Goal: Information Seeking & Learning: Check status

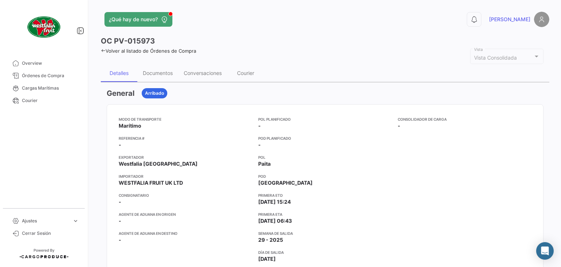
click at [104, 49] on icon at bounding box center [103, 50] width 5 height 5
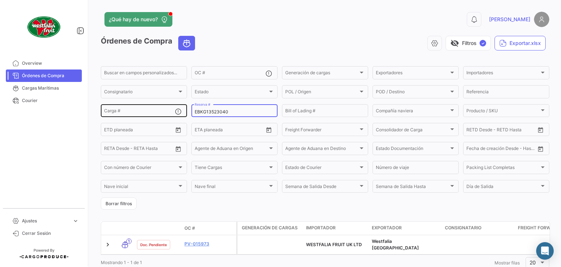
drag, startPoint x: 232, startPoint y: 111, endPoint x: 184, endPoint y: 108, distance: 47.6
click at [0, 0] on div "Buscar en campos personalizados... OC # Generación de cargas Generación de carg…" at bounding box center [0, 0] width 0 height 0
paste input "26775712"
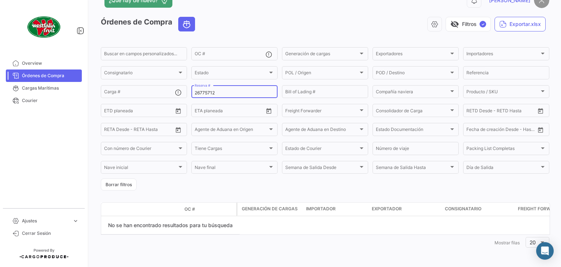
scroll to position [20, 0]
type input "26775712"
click at [212, 53] on input "OC #" at bounding box center [230, 54] width 71 height 5
paste input "26775712"
type input "26775712"
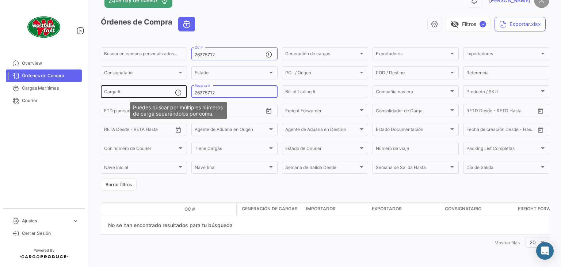
drag, startPoint x: 219, startPoint y: 92, endPoint x: 177, endPoint y: 92, distance: 42.0
click at [0, 0] on div "Buscar en campos personalizados... 26775712 OC # Generación de cargas Generació…" at bounding box center [0, 0] width 0 height 0
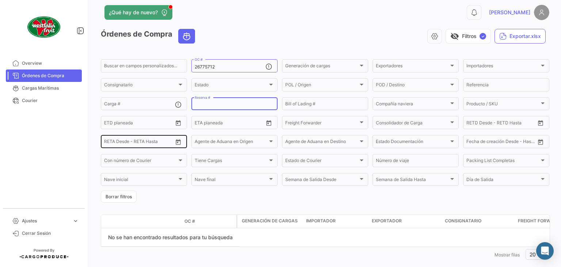
scroll to position [0, 0]
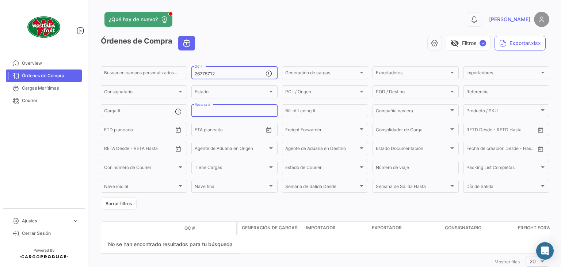
click at [228, 73] on input "26775712" at bounding box center [230, 73] width 71 height 5
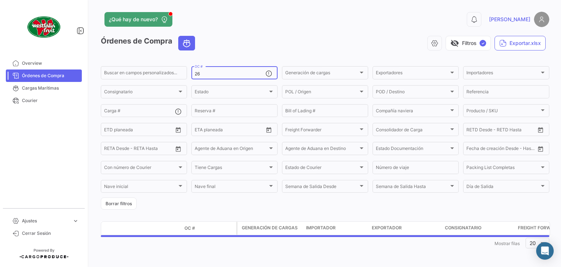
type input "2"
click at [222, 113] on input "Reserva #" at bounding box center [235, 111] width 80 height 5
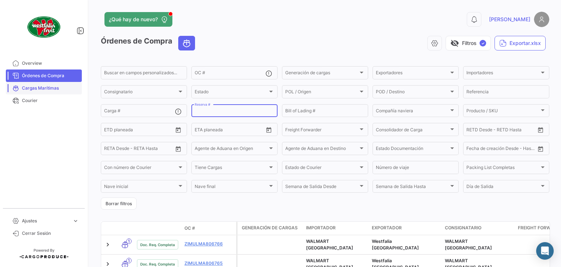
click at [46, 88] on span "Cargas Marítimas" at bounding box center [50, 88] width 57 height 7
click at [45, 94] on link "Cargas Marítimas" at bounding box center [44, 88] width 76 height 12
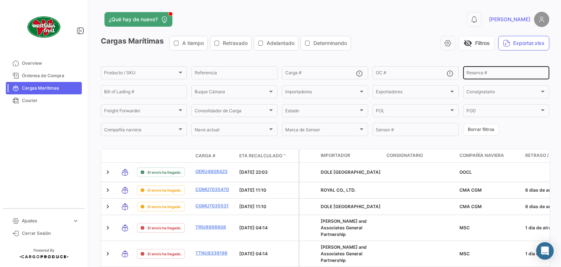
click at [468, 72] on input "Reserva #" at bounding box center [507, 73] width 80 height 5
paste input "26775712"
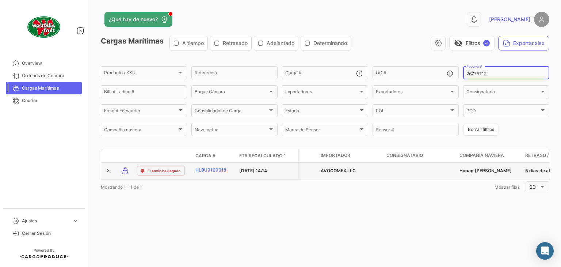
type input "26775712"
click at [218, 170] on link "HLBU9109018" at bounding box center [214, 170] width 38 height 7
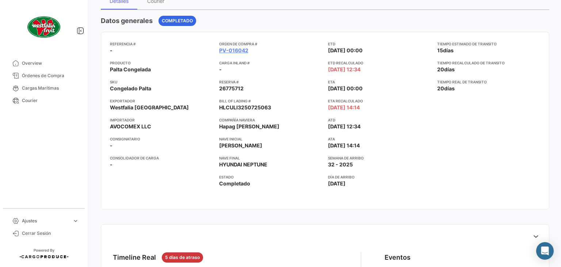
scroll to position [37, 0]
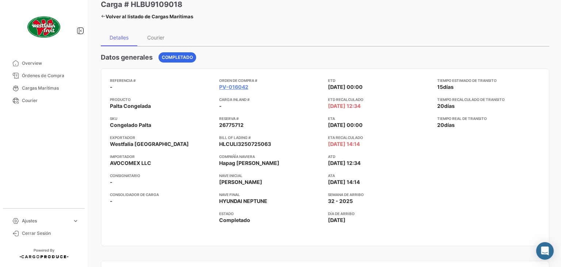
drag, startPoint x: 331, startPoint y: 145, endPoint x: 387, endPoint y: 141, distance: 56.1
click at [387, 141] on app-card-info-label "ETA Recalculado 10/08/2025 14:14" at bounding box center [379, 140] width 103 height 13
click at [380, 142] on app-card-info-label "ETA Recalculado 10/08/2025 14:14" at bounding box center [379, 140] width 103 height 13
click at [405, 206] on div "ETD 21/07/2025 00:00 ETD Recalculado 21/07/2025 12:34 ETA 05/08/2025 00:00 ETA …" at bounding box center [379, 156] width 103 height 159
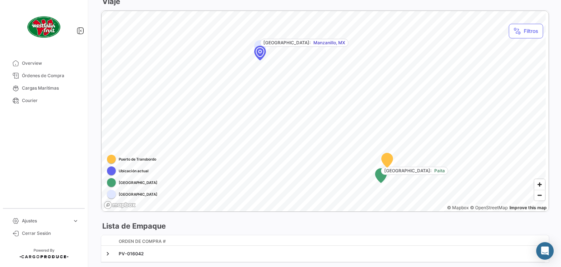
scroll to position [418, 0]
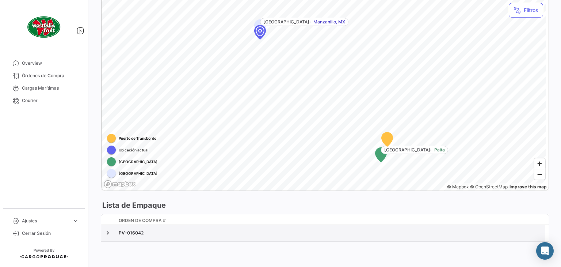
click at [124, 233] on div "PV-016042" at bounding box center [330, 232] width 423 height 7
click at [107, 231] on link at bounding box center [107, 232] width 7 height 7
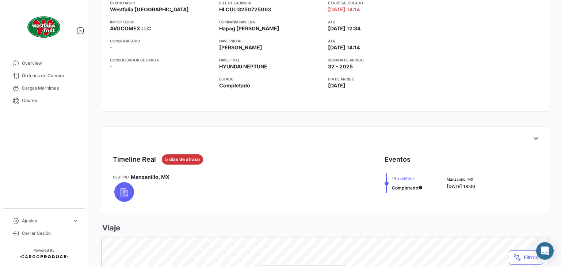
scroll to position [122, 0]
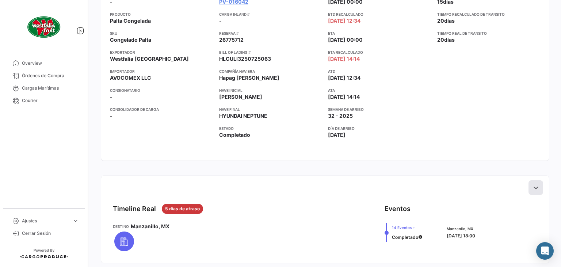
click at [534, 185] on icon at bounding box center [535, 187] width 7 height 7
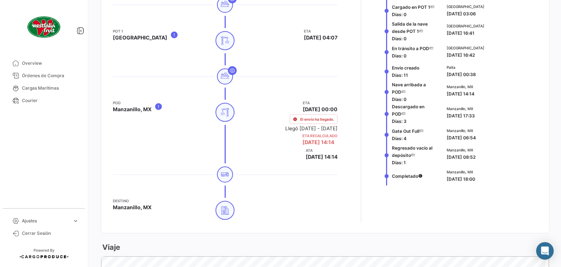
scroll to position [450, 0]
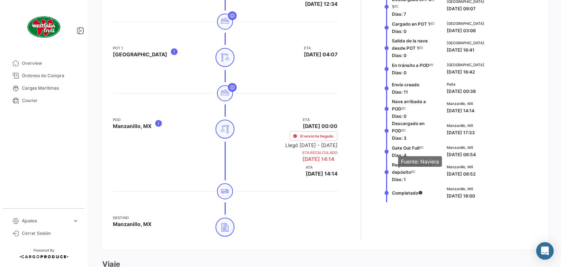
drag, startPoint x: 391, startPoint y: 148, endPoint x: 418, endPoint y: 148, distance: 27.0
click at [418, 148] on app-shipment-status-label "Gate Out Full Días: 4" at bounding box center [408, 151] width 32 height 14
click at [417, 152] on span "Gate Out Full Días: 4" at bounding box center [408, 151] width 32 height 15
drag, startPoint x: 389, startPoint y: 146, endPoint x: 416, endPoint y: 150, distance: 28.0
click at [416, 150] on div "Gate Out Full Días: 4" at bounding box center [412, 150] width 54 height 19
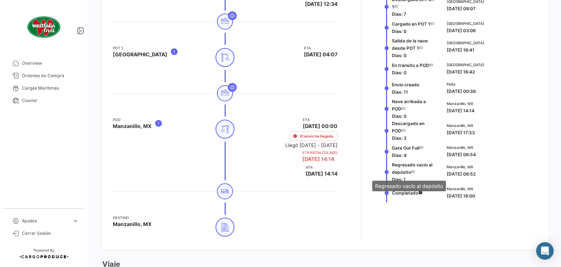
click at [405, 163] on span "Regresado vacío al depósito" at bounding box center [412, 168] width 41 height 13
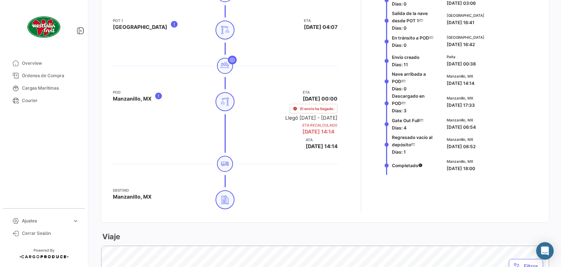
scroll to position [435, 0]
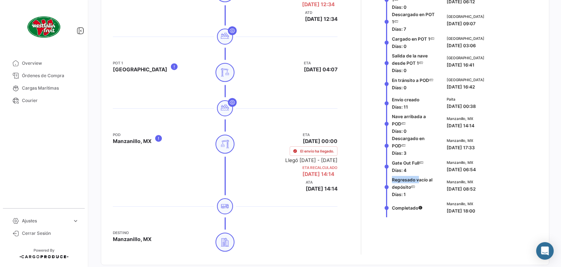
drag, startPoint x: 388, startPoint y: 180, endPoint x: 416, endPoint y: 184, distance: 28.0
click at [416, 184] on div "Regresado vacío al depósito Días: 1" at bounding box center [412, 187] width 54 height 22
click at [418, 185] on span "Regresado vacío al depósito Días: 1" at bounding box center [415, 187] width 46 height 22
click at [440, 190] on div "Regresado vacío al depósito Días: 1 Manzanillo, MX 17/08/2025 08:52" at bounding box center [461, 187] width 153 height 22
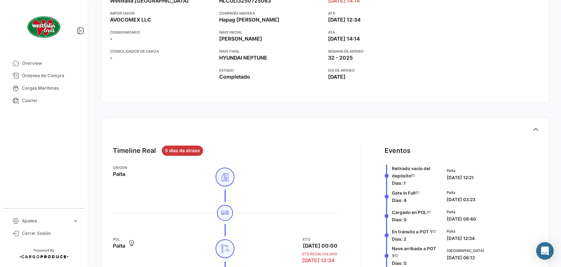
scroll to position [34, 0]
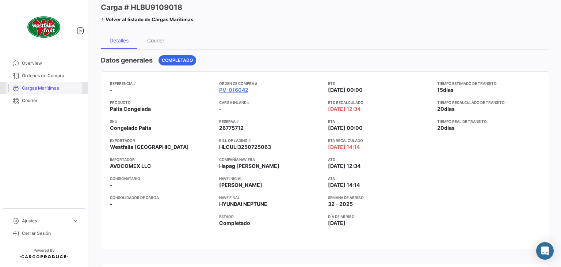
click at [51, 84] on link "Cargas Marítimas" at bounding box center [44, 88] width 76 height 12
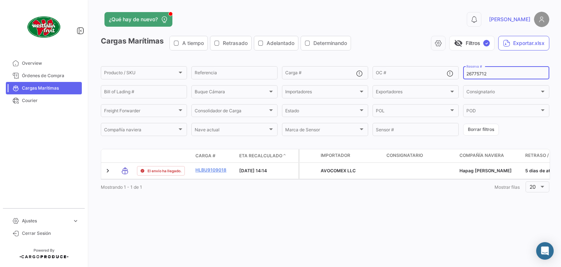
drag, startPoint x: 496, startPoint y: 75, endPoint x: 464, endPoint y: 71, distance: 32.7
click at [464, 71] on div "26775712 Reserva #" at bounding box center [506, 72] width 86 height 14
paste input "EBKG13601062"
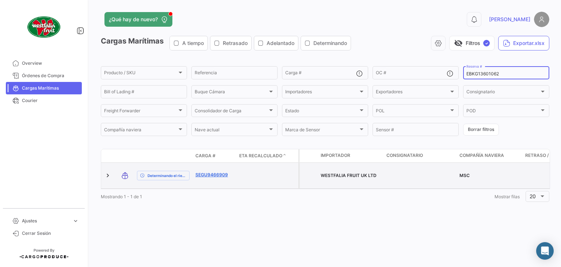
type input "EBKG13601062"
click at [217, 171] on link "SEGU9466909" at bounding box center [214, 174] width 38 height 7
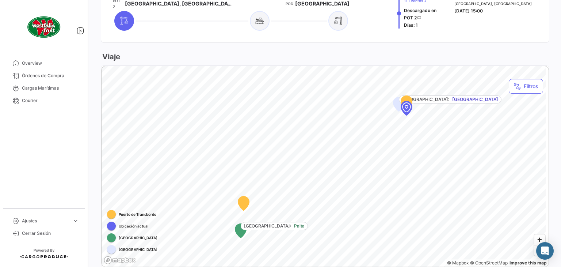
scroll to position [256, 0]
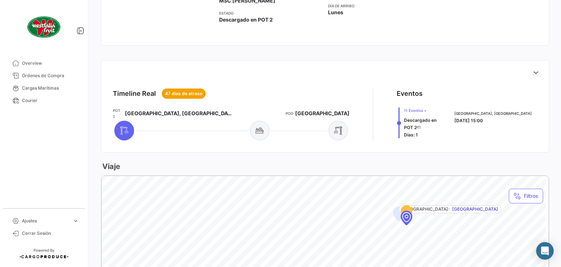
click at [418, 123] on span "11 Eventos + Descargado en POT 2 Días: 1" at bounding box center [425, 122] width 42 height 31
click at [404, 113] on span "11 Eventos + Descargado en POT 2 Días: 1" at bounding box center [425, 122] width 42 height 31
click at [404, 110] on span "11 Eventos +" at bounding box center [425, 110] width 42 height 6
click at [460, 111] on span "Rotterdam, NL" at bounding box center [492, 113] width 77 height 6
click at [152, 119] on div at bounding box center [173, 130] width 121 height 23
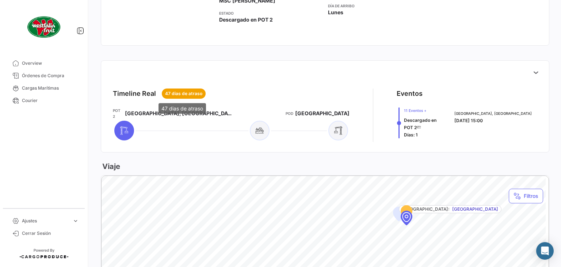
drag, startPoint x: 164, startPoint y: 94, endPoint x: 209, endPoint y: 92, distance: 45.0
click at [209, 92] on div "Timeline Real 47 dias de atraso" at bounding box center [231, 93] width 237 height 10
click at [210, 92] on div "Timeline Real 47 dias de atraso" at bounding box center [231, 93] width 237 height 10
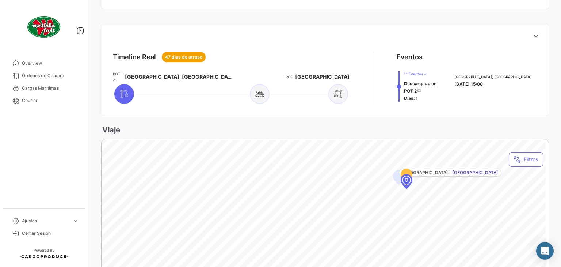
scroll to position [438, 0]
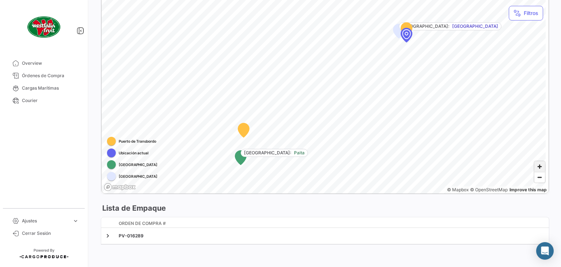
click at [535, 161] on span "Zoom in" at bounding box center [539, 166] width 11 height 11
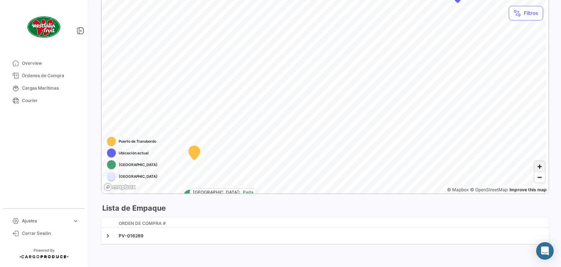
click at [535, 161] on span "Zoom in" at bounding box center [539, 166] width 11 height 11
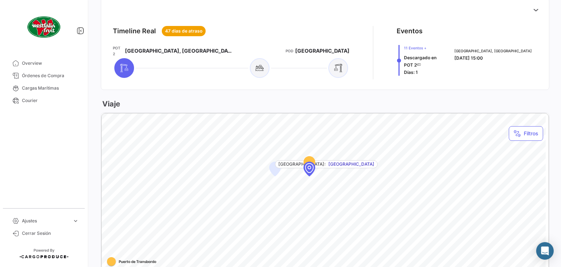
scroll to position [329, 0]
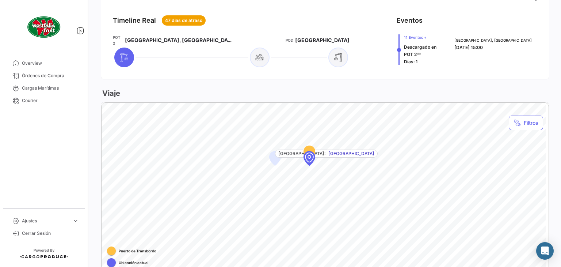
click at [310, 152] on div "Map marker" at bounding box center [309, 157] width 66 height 66
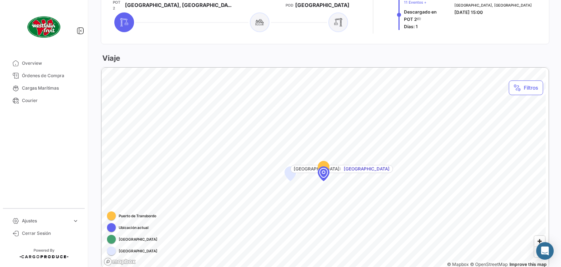
scroll to position [438, 0]
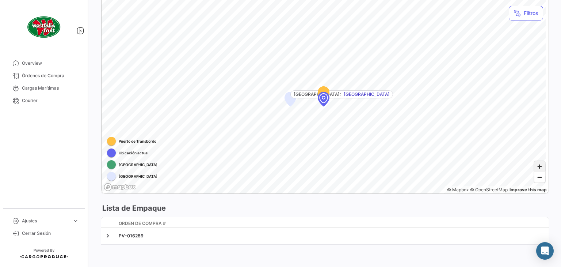
click at [537, 164] on span "Zoom in" at bounding box center [539, 166] width 11 height 11
click at [538, 176] on span "Zoom out" at bounding box center [539, 177] width 11 height 10
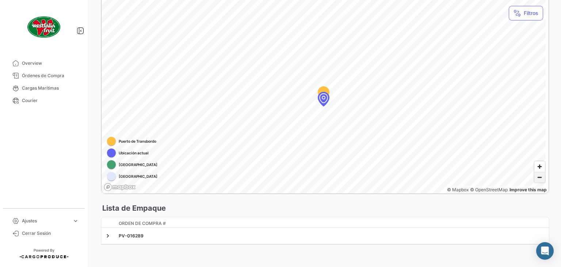
click at [538, 176] on span "Zoom out" at bounding box center [539, 177] width 11 height 10
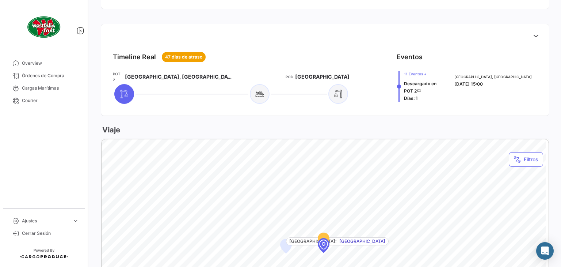
scroll to position [219, 0]
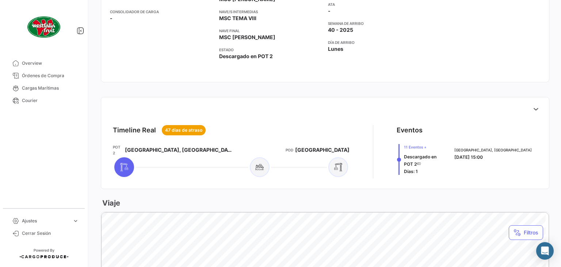
click at [411, 159] on span "11 Eventos + Descargado en POT 2 Días: 1" at bounding box center [425, 159] width 42 height 31
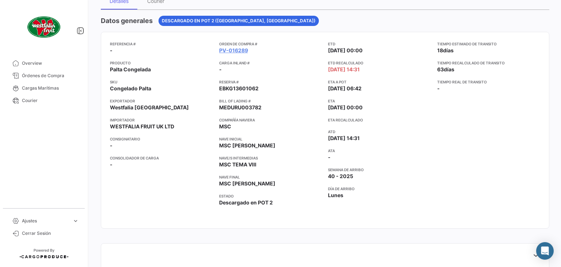
scroll to position [37, 0]
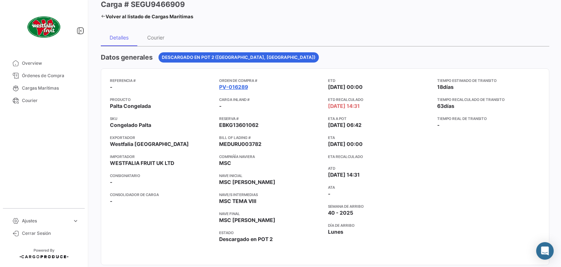
click at [240, 90] on link "PV-016289" at bounding box center [233, 86] width 29 height 7
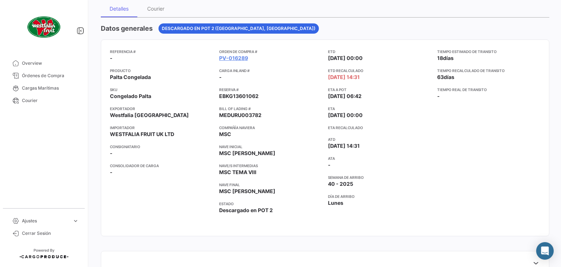
scroll to position [73, 0]
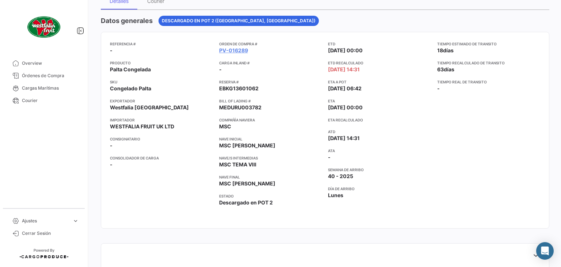
drag, startPoint x: 316, startPoint y: 63, endPoint x: 392, endPoint y: 70, distance: 76.3
click at [392, 70] on div "Referencia # - Producto Palta Congelada SKU Congelado Palta Exportador Westfali…" at bounding box center [325, 130] width 430 height 178
click at [377, 72] on app-card-info-label "ETD Recalculado 27/07/2025 14:31" at bounding box center [379, 66] width 103 height 13
click at [445, 136] on div "Tiempo estimado de transito 18 días Tiempo recalculado de transito 63 días Tiem…" at bounding box center [488, 130] width 103 height 178
drag, startPoint x: 343, startPoint y: 121, endPoint x: 373, endPoint y: 121, distance: 30.0
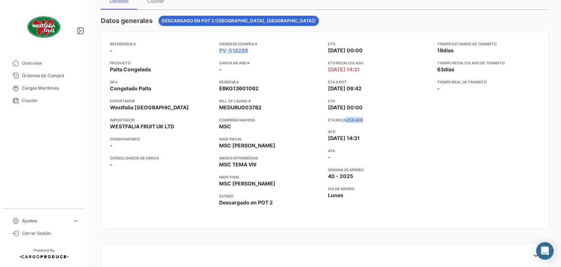
click at [373, 121] on app-card-info-title "ETA Recalculado" at bounding box center [379, 120] width 103 height 6
click at [377, 122] on app-card-info-title "ETA Recalculado" at bounding box center [379, 120] width 103 height 6
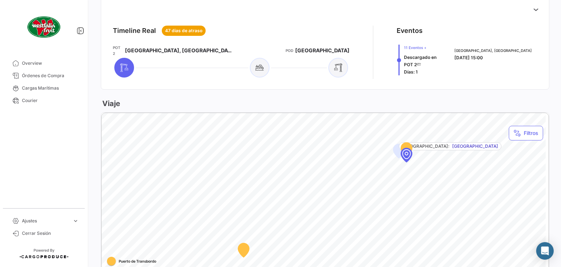
scroll to position [329, 0]
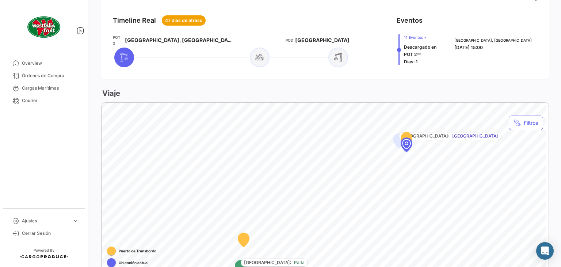
click at [404, 36] on span "11 Eventos +" at bounding box center [425, 37] width 42 height 6
click at [404, 37] on span "11 Eventos +" at bounding box center [425, 37] width 42 height 6
click at [392, 50] on mat-tooltip-component "Descargado en POT 2" at bounding box center [412, 60] width 69 height 21
click at [404, 64] on span "Días: 1" at bounding box center [411, 61] width 14 height 5
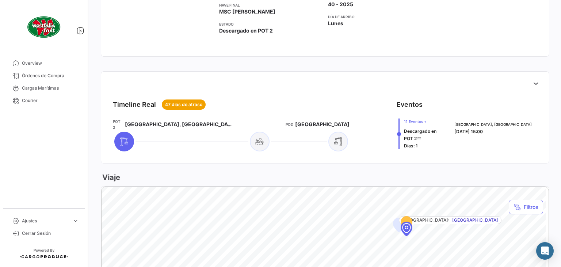
scroll to position [183, 0]
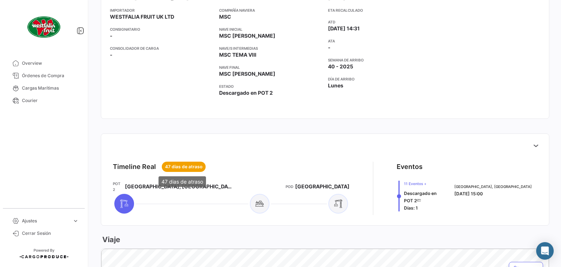
click at [191, 164] on span "47 dias de atraso" at bounding box center [183, 166] width 37 height 7
click at [130, 200] on div at bounding box center [124, 204] width 20 height 20
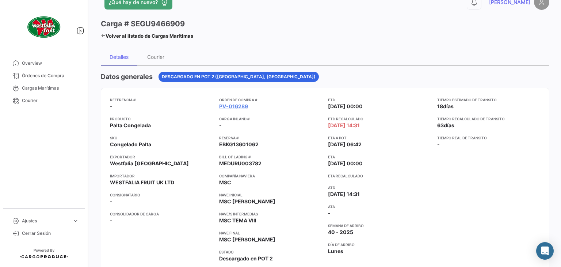
scroll to position [0, 0]
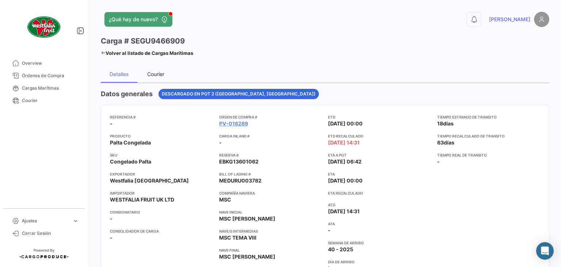
click at [157, 75] on div "Courier" at bounding box center [155, 74] width 17 height 6
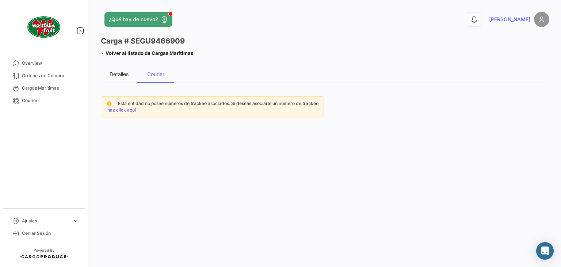
click at [119, 76] on div "Detalles" at bounding box center [119, 74] width 19 height 6
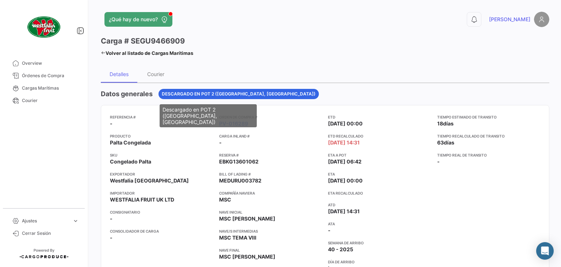
click at [226, 91] on span "Descargado en POT 2 (Rotterdam, NL)" at bounding box center [239, 94] width 154 height 7
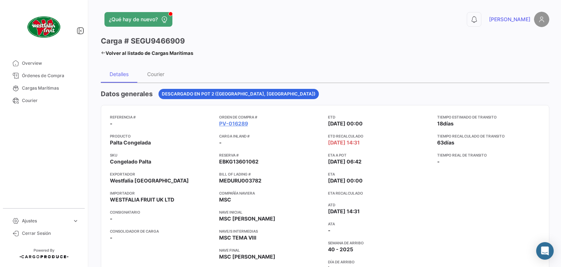
click at [105, 52] on icon at bounding box center [103, 52] width 5 height 5
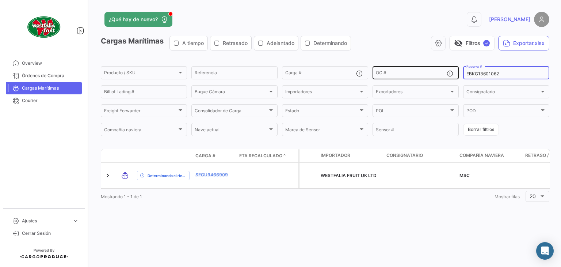
drag, startPoint x: 500, startPoint y: 74, endPoint x: 457, endPoint y: 73, distance: 43.1
click at [0, 0] on div "Producto / SKU Producto / SKU Referencia Carga # OC # EBKG13601062 Reserva # Bi…" at bounding box center [0, 0] width 0 height 0
paste input "PER8687987A"
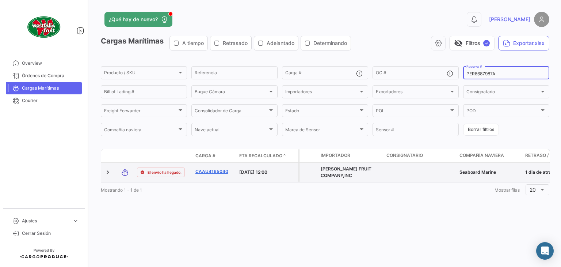
type input "PER8687987A"
click at [212, 170] on link "CAAU4165040" at bounding box center [214, 171] width 38 height 7
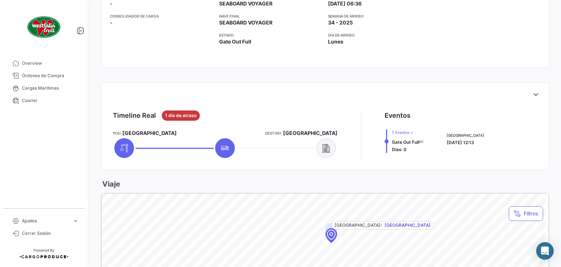
scroll to position [219, 0]
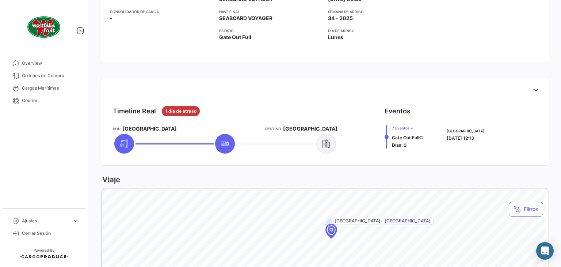
click at [388, 136] on div "7 Eventos + Gate Out Full Días: 0" at bounding box center [412, 136] width 54 height 23
click at [448, 136] on span "[DATE] 12:13" at bounding box center [460, 137] width 27 height 5
click at [536, 85] on button at bounding box center [536, 90] width 15 height 15
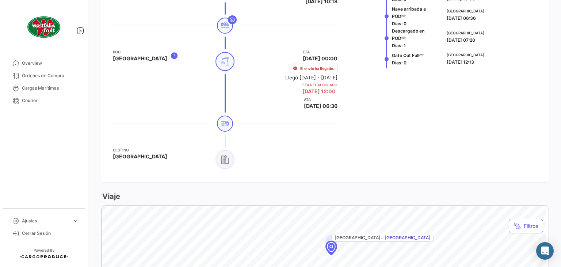
scroll to position [365, 0]
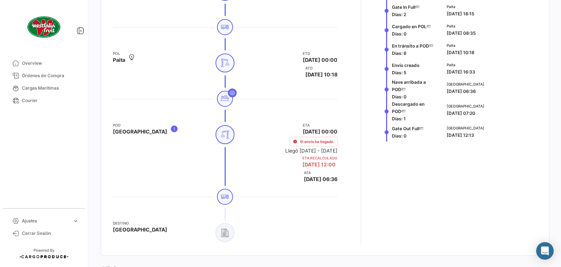
drag, startPoint x: 444, startPoint y: 132, endPoint x: 492, endPoint y: 132, distance: 48.6
click at [492, 132] on div "Philadelphia [DATE] 12:13" at bounding box center [491, 132] width 88 height 14
click at [338, 161] on div "Timeline Real 1 dia de atraso Origen Paita POL Paita ETD 07/08/2025 00:00 ATD 0…" at bounding box center [325, 102] width 436 height 297
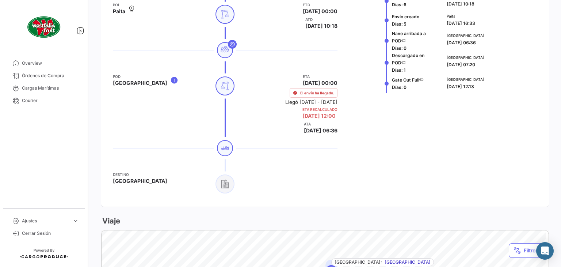
scroll to position [402, 0]
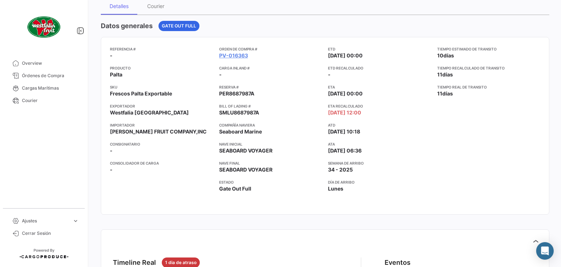
scroll to position [104, 0]
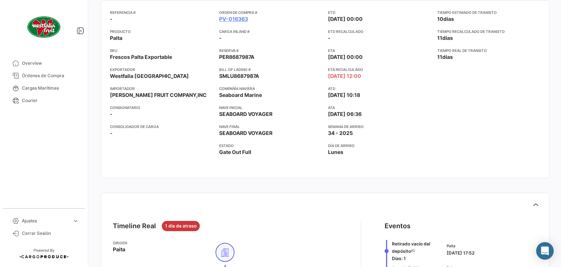
drag, startPoint x: 215, startPoint y: 114, endPoint x: 286, endPoint y: 113, distance: 70.9
click at [286, 113] on div "Referencia # - Producto Palta SKU Frescos Palta Exportable Exportador Westfalia…" at bounding box center [325, 88] width 430 height 159
copy span "SEABOARD VOYAGER"
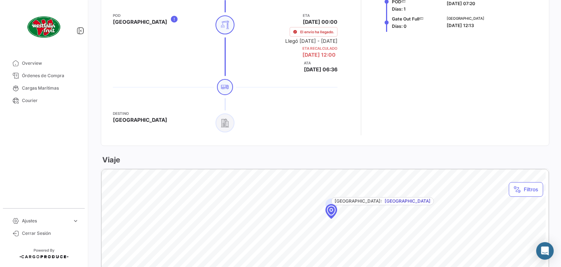
scroll to position [402, 0]
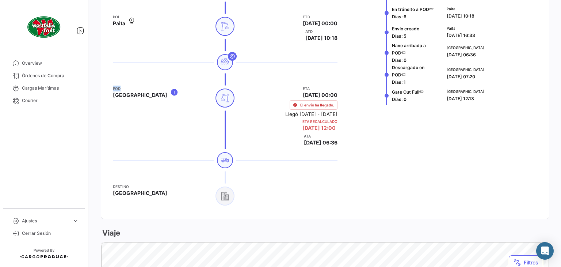
drag, startPoint x: 116, startPoint y: 87, endPoint x: 111, endPoint y: 87, distance: 4.7
click at [111, 87] on div "Timeline Real 1 dia de atraso Origen Paita POL Paita ETD 07/08/2025 00:00 ATD 0…" at bounding box center [325, 65] width 436 height 297
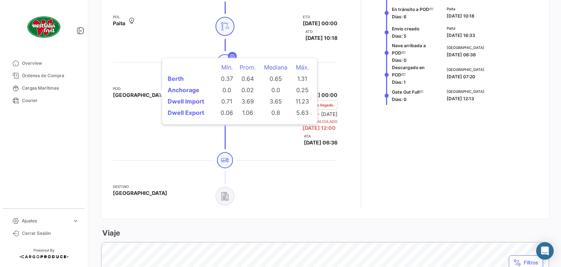
click at [170, 90] on icon at bounding box center [174, 92] width 8 height 9
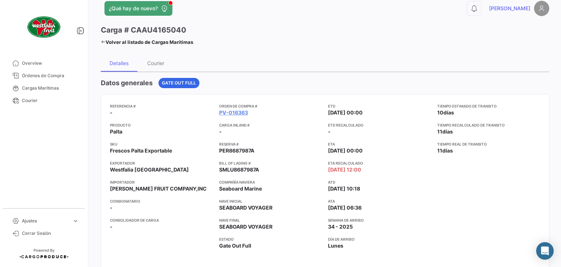
scroll to position [0, 0]
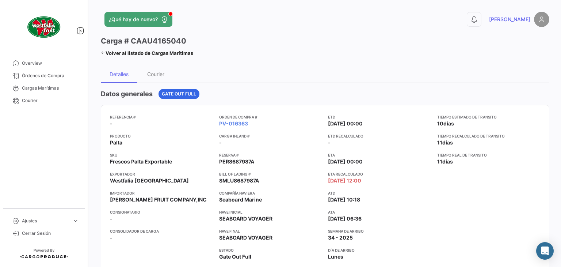
click at [100, 49] on div "¿Qué hay de nuevo? 0 Nicole Carga # CAAU4165040 Volver al listado de Cargas Mar…" at bounding box center [325, 133] width 472 height 267
click at [104, 51] on icon at bounding box center [103, 52] width 5 height 5
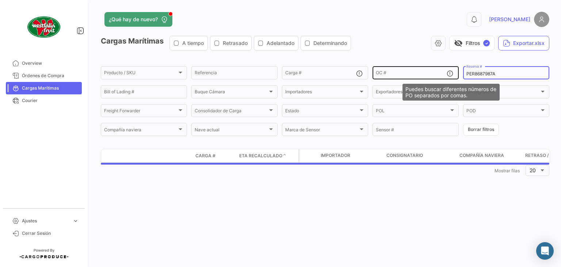
drag, startPoint x: 500, startPoint y: 73, endPoint x: 452, endPoint y: 72, distance: 48.2
click at [0, 0] on div "Producto / SKU Producto / SKU Referencia Carga # OC # PER8687987A Reserva # Bil…" at bounding box center [0, 0] width 0 height 0
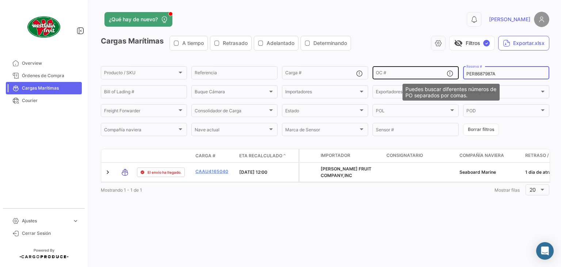
paste input "93592"
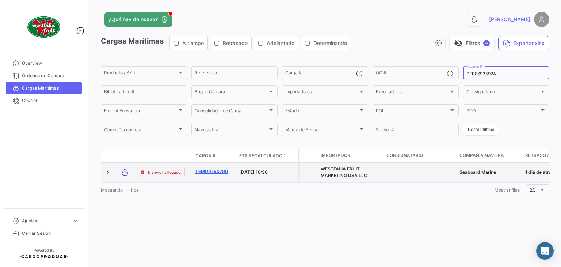
type input "PER8693592A"
click at [209, 172] on link "TEMU9750790" at bounding box center [214, 171] width 38 height 7
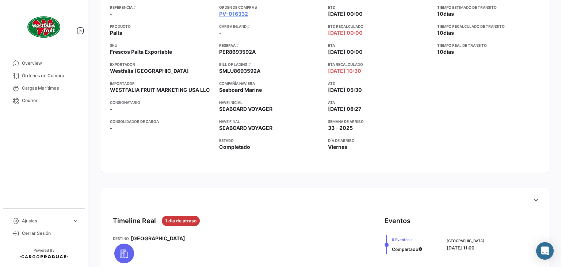
scroll to position [146, 0]
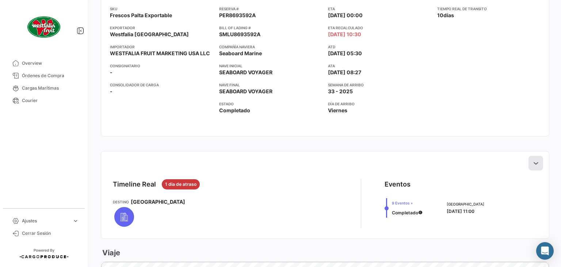
click at [534, 160] on icon at bounding box center [535, 162] width 7 height 7
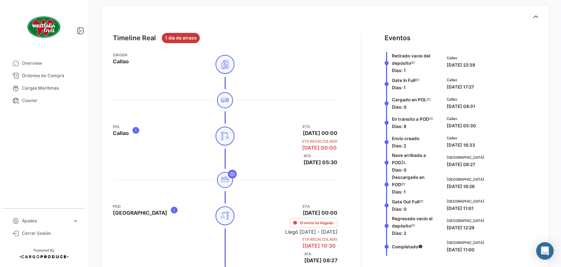
scroll to position [365, 0]
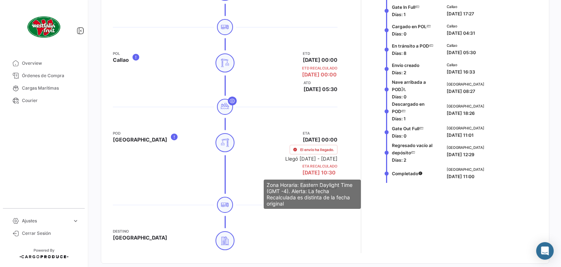
drag, startPoint x: 286, startPoint y: 163, endPoint x: 335, endPoint y: 168, distance: 48.5
click at [335, 168] on div "ETA 14/08/2025 00:00 El envío ha llegado. Llegó hace 4 días - 15/08/2025 ETA Re…" at bounding box center [311, 160] width 52 height 61
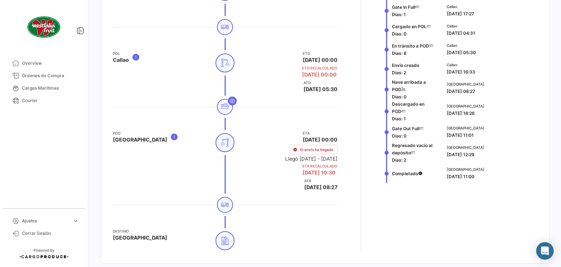
click at [335, 169] on span "[DATE] 10:30" at bounding box center [318, 172] width 33 height 6
drag, startPoint x: 392, startPoint y: 104, endPoint x: 469, endPoint y: 106, distance: 77.5
click at [469, 106] on div "Descargado en POD Días: 1 Miami 15/08/2025 18:26" at bounding box center [461, 111] width 153 height 22
click at [492, 115] on div "Miami 15/08/2025 18:26" at bounding box center [491, 110] width 88 height 14
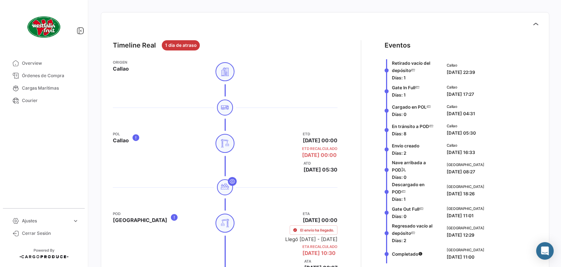
scroll to position [256, 0]
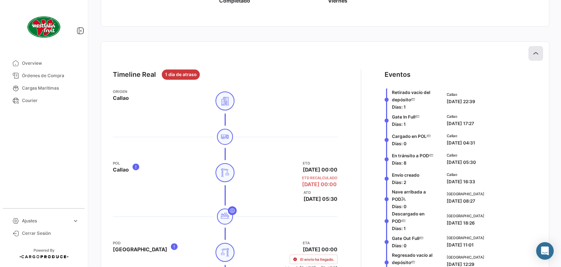
click at [532, 49] on button at bounding box center [536, 53] width 15 height 15
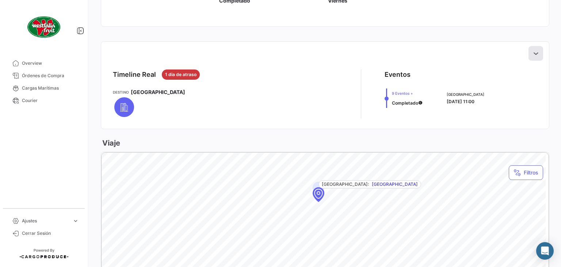
click at [532, 50] on icon at bounding box center [535, 53] width 7 height 7
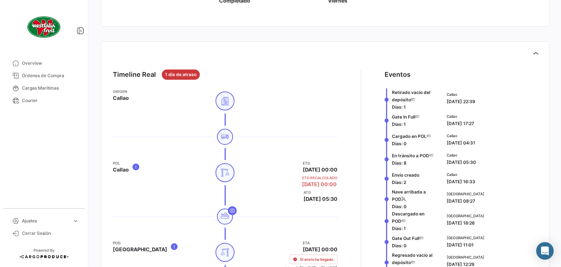
scroll to position [329, 0]
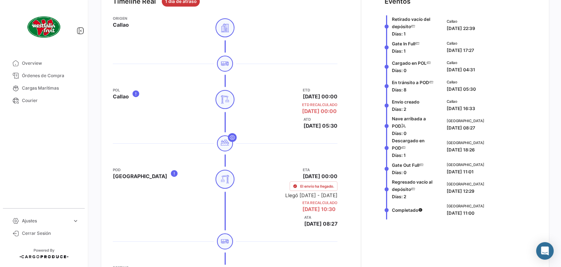
drag, startPoint x: 439, startPoint y: 149, endPoint x: 484, endPoint y: 148, distance: 44.6
click at [484, 148] on div "Descargado en POD Días: 1 Miami 15/08/2025 18:26" at bounding box center [461, 148] width 153 height 22
click at [484, 148] on div "Miami 15/08/2025 18:26" at bounding box center [491, 147] width 88 height 14
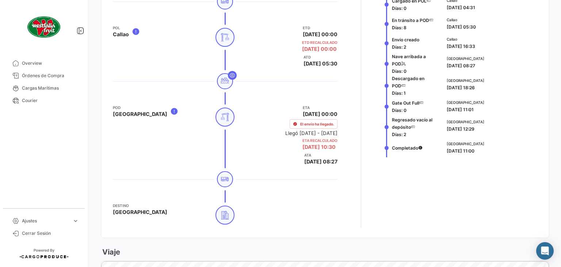
scroll to position [402, 0]
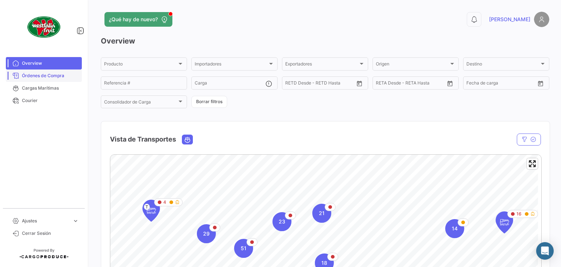
click at [47, 72] on span "Órdenes de Compra" at bounding box center [50, 75] width 57 height 7
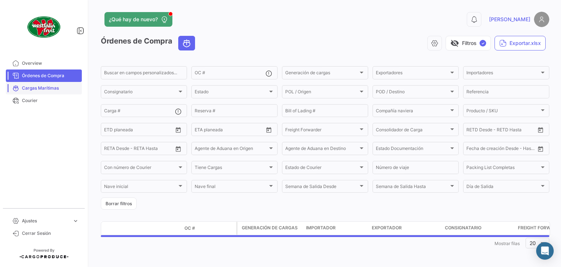
click at [52, 89] on span "Cargas Marítimas" at bounding box center [50, 88] width 57 height 7
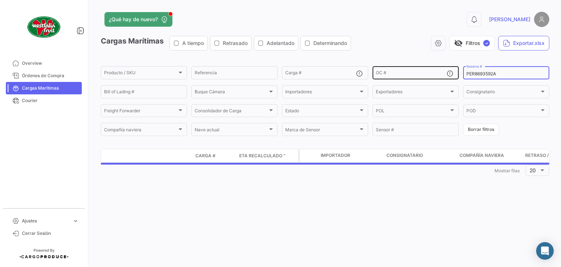
drag, startPoint x: 514, startPoint y: 71, endPoint x: 456, endPoint y: 71, distance: 58.1
click at [0, 0] on div "Producto / SKU Producto / SKU Referencia Carga # OC # PER8693592A Reserva # Bil…" at bounding box center [0, 0] width 0 height 0
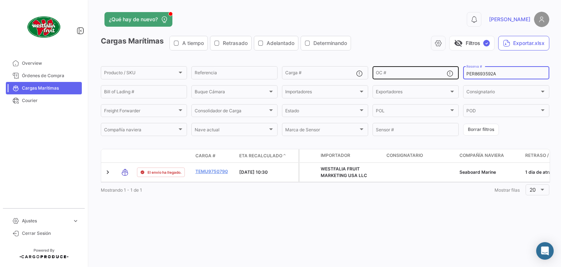
paste input "87987"
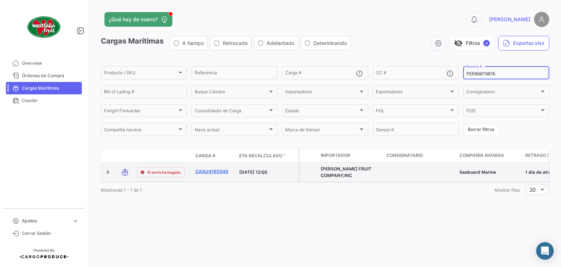
type input "PER8687987A"
click at [210, 172] on link "CAAU4165040" at bounding box center [214, 171] width 38 height 7
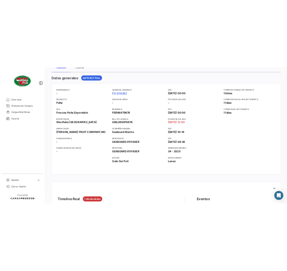
scroll to position [256, 0]
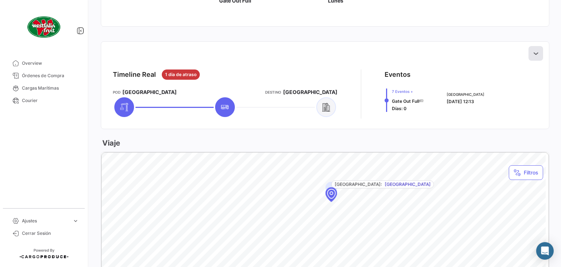
click at [532, 52] on icon at bounding box center [535, 53] width 7 height 7
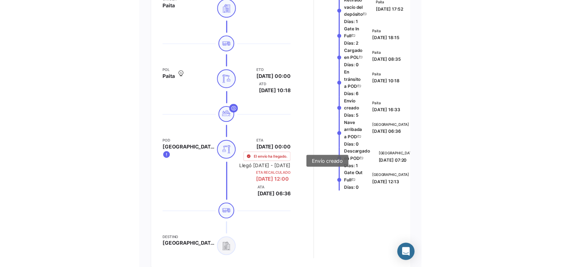
scroll to position [365, 0]
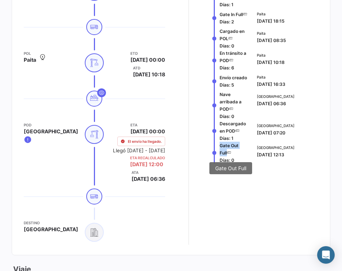
drag, startPoint x: 245, startPoint y: 148, endPoint x: 218, endPoint y: 151, distance: 26.8
click at [218, 151] on div "Gate Out Full Días: 0 Philadelphia [DATE] 12:13" at bounding box center [265, 153] width 106 height 22
click at [239, 151] on span "Gate Out Full" at bounding box center [229, 149] width 19 height 13
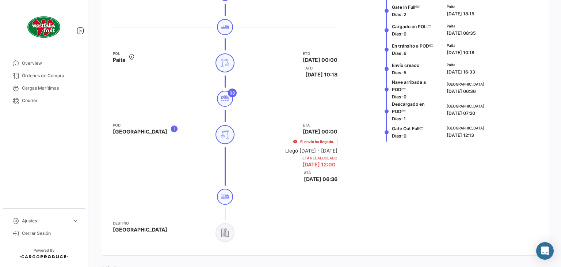
drag, startPoint x: 441, startPoint y: 132, endPoint x: 491, endPoint y: 132, distance: 49.3
click at [491, 132] on div "Philadelphia [DATE] 12:13" at bounding box center [491, 131] width 94 height 19
click at [473, 140] on mat-tooltip-component "GMT -4" at bounding box center [462, 148] width 34 height 21
drag, startPoint x: 482, startPoint y: 136, endPoint x: 447, endPoint y: 135, distance: 35.1
click at [447, 135] on div "Philadelphia [DATE] 12:13" at bounding box center [491, 132] width 88 height 14
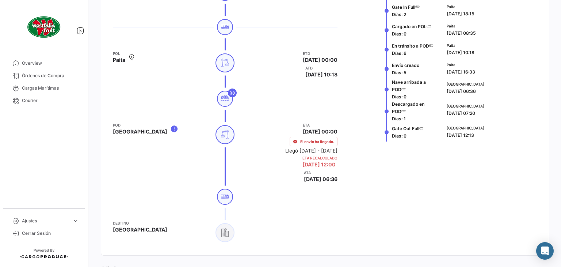
click at [425, 138] on div "Gate Out Full Días: 0" at bounding box center [412, 131] width 54 height 19
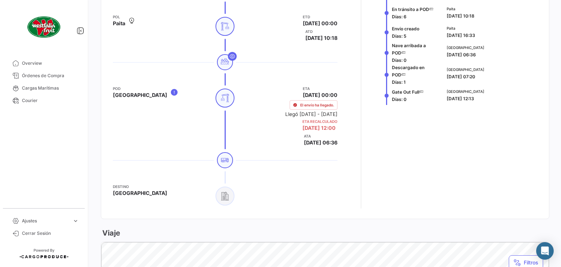
drag, startPoint x: 444, startPoint y: 98, endPoint x: 495, endPoint y: 98, distance: 51.1
click at [495, 98] on div "Philadelphia [DATE] 12:13" at bounding box center [491, 95] width 88 height 14
click at [488, 98] on div "Philadelphia [DATE] 12:13" at bounding box center [491, 95] width 88 height 14
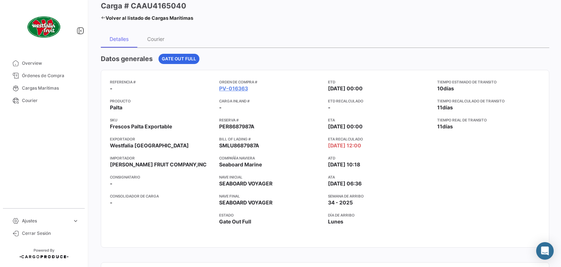
scroll to position [0, 0]
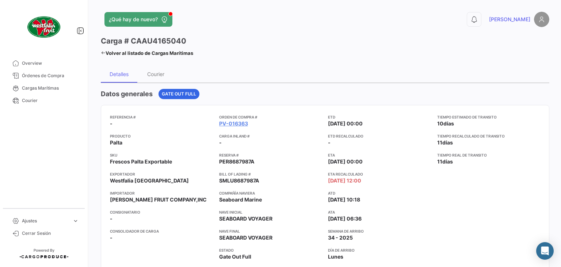
click at [102, 52] on icon at bounding box center [103, 52] width 5 height 5
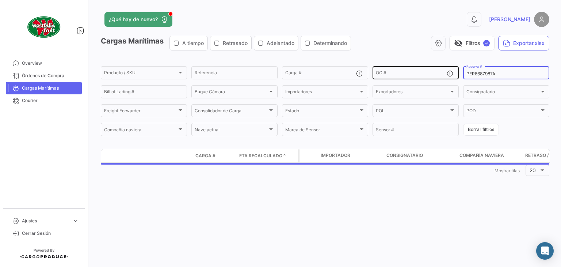
drag, startPoint x: 501, startPoint y: 75, endPoint x: 454, endPoint y: 75, distance: 46.8
click at [0, 0] on div "Producto / SKU Producto / SKU Referencia Carga # OC # PER8687987A Reserva # Bil…" at bounding box center [0, 0] width 0 height 0
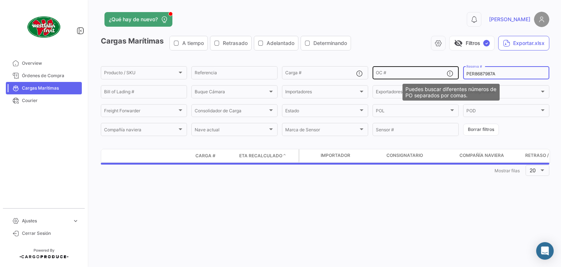
paste input "91735"
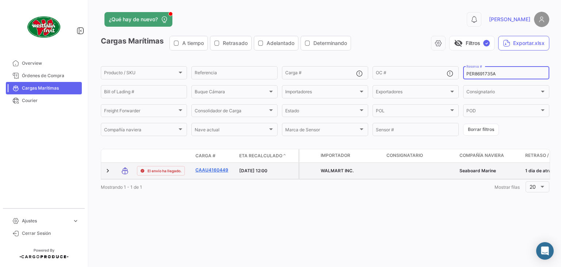
type input "PER8691735A"
click at [216, 168] on link "CAAU4160449" at bounding box center [214, 170] width 38 height 7
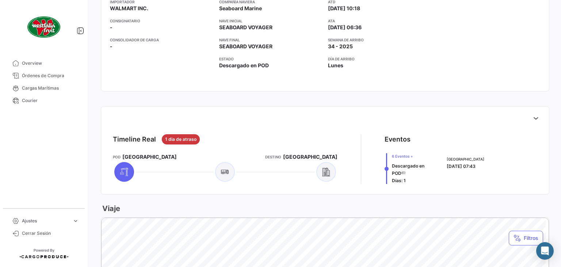
scroll to position [256, 0]
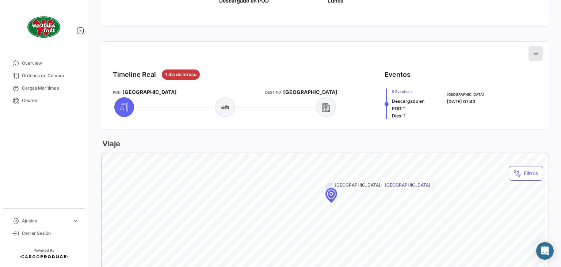
click at [532, 54] on icon at bounding box center [535, 53] width 7 height 7
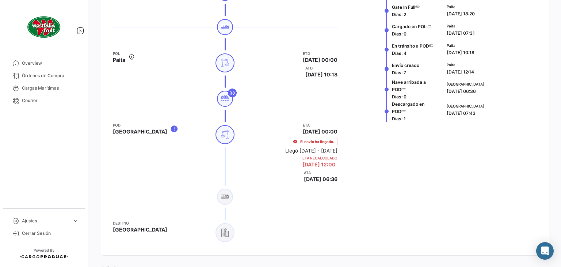
scroll to position [438, 0]
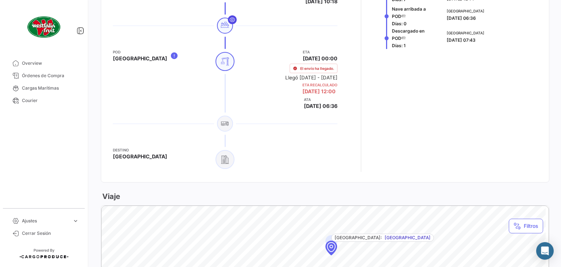
click at [230, 20] on icon at bounding box center [232, 20] width 6 height 6
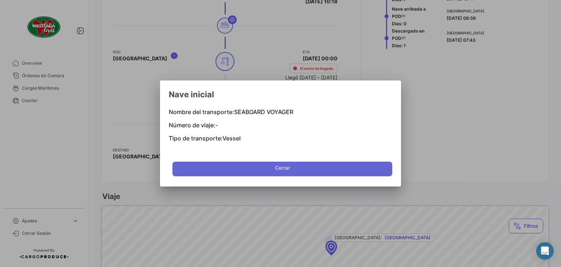
click at [279, 165] on span "Cerrar" at bounding box center [282, 169] width 15 height 15
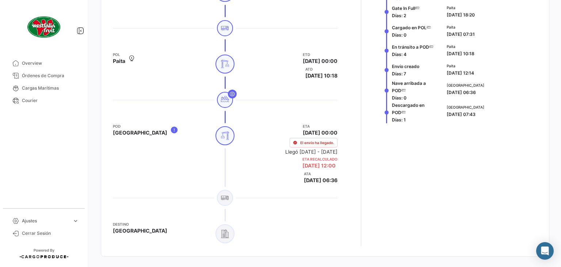
scroll to position [365, 0]
click at [230, 91] on icon at bounding box center [232, 93] width 6 height 6
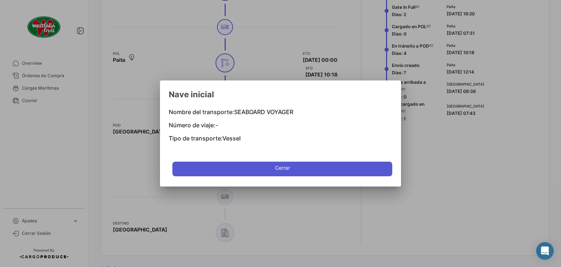
click at [270, 168] on button "Cerrar" at bounding box center [282, 168] width 220 height 15
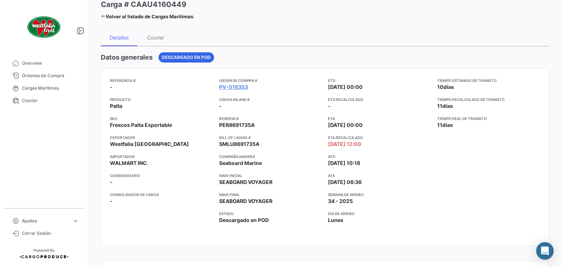
scroll to position [0, 0]
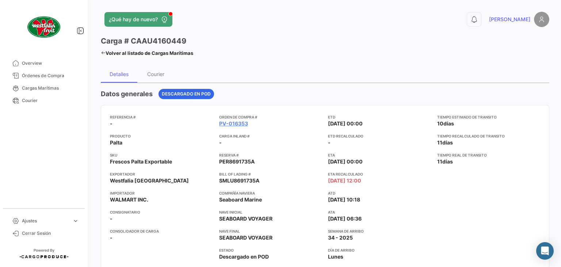
click at [104, 51] on icon at bounding box center [103, 52] width 5 height 5
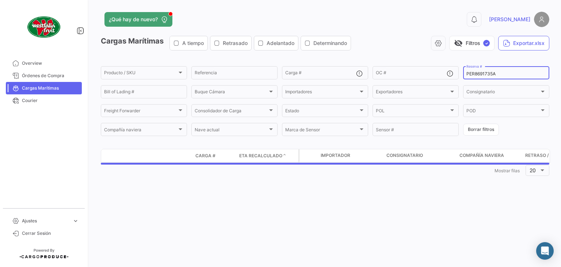
drag, startPoint x: 495, startPoint y: 73, endPoint x: 467, endPoint y: 72, distance: 28.9
click at [467, 72] on input "PER8691735A" at bounding box center [507, 73] width 80 height 5
paste input "22086740"
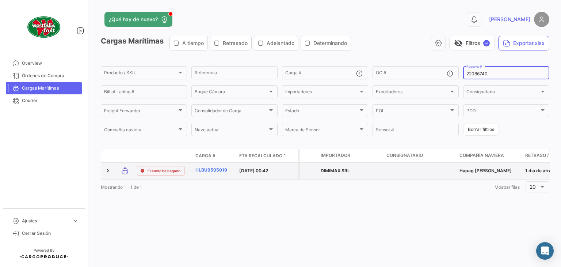
type input "22086740"
click at [213, 169] on link "HLBU9505019" at bounding box center [214, 170] width 38 height 7
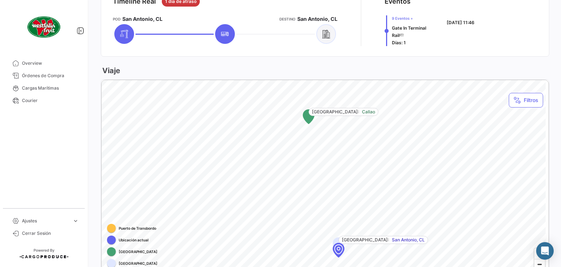
scroll to position [219, 0]
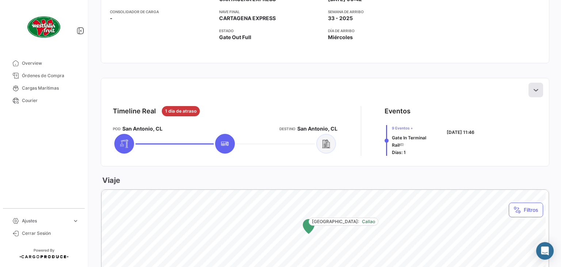
click at [536, 90] on icon at bounding box center [535, 89] width 7 height 7
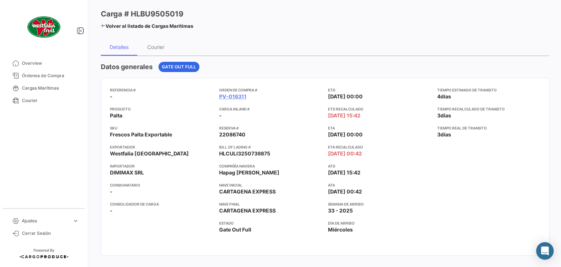
scroll to position [0, 0]
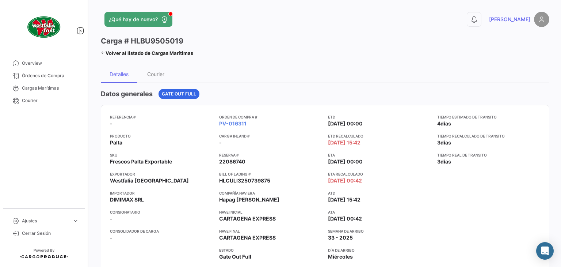
click at [103, 56] on link "Volver al listado de Cargas Marítimas" at bounding box center [147, 53] width 92 height 10
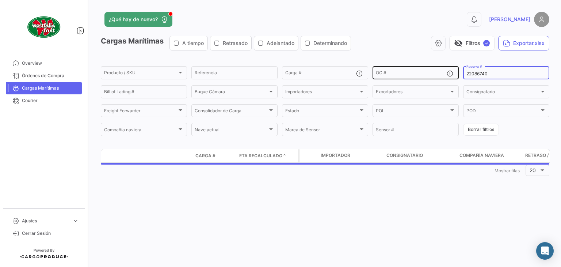
drag, startPoint x: 503, startPoint y: 72, endPoint x: 457, endPoint y: 75, distance: 45.4
click at [0, 0] on div "Producto / SKU Producto / SKU Referencia Carga # OC # 22086740 Reserva # Bill o…" at bounding box center [0, 0] width 0 height 0
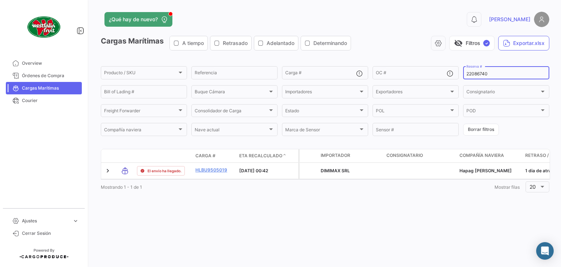
paste input "EBKG13600856"
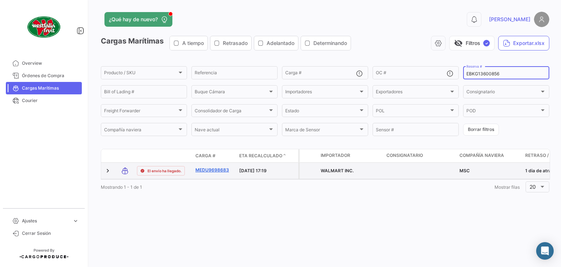
type input "EBKG13600856"
click at [208, 171] on link "MEDU9698683" at bounding box center [214, 170] width 38 height 7
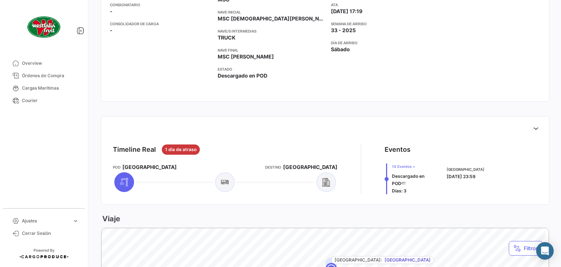
scroll to position [292, 0]
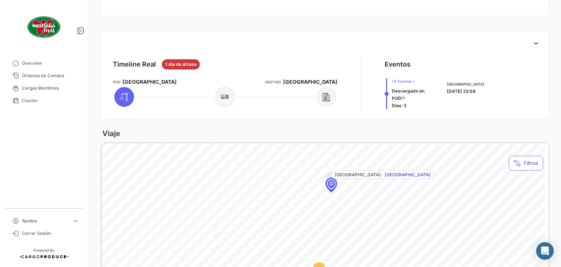
click at [403, 63] on div "Eventos" at bounding box center [398, 64] width 26 height 10
click at [532, 41] on icon at bounding box center [535, 42] width 7 height 7
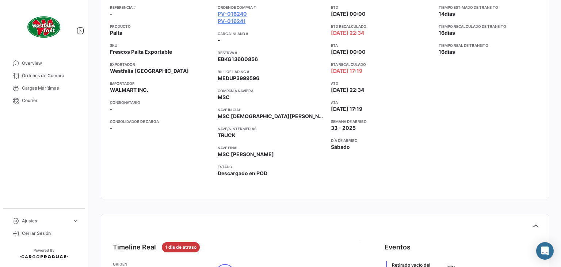
scroll to position [0, 0]
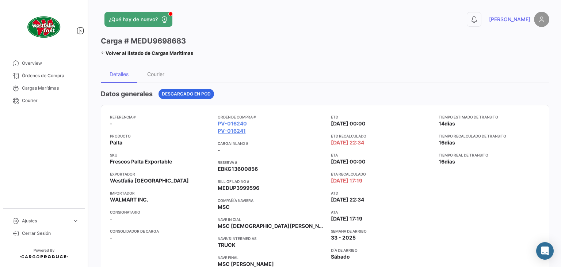
click at [100, 52] on div "¿Qué hay de nuevo? 0 [PERSON_NAME] # MEDU9698683 Volver al listado de Cargas Ma…" at bounding box center [325, 133] width 472 height 267
click at [103, 52] on icon at bounding box center [103, 52] width 5 height 5
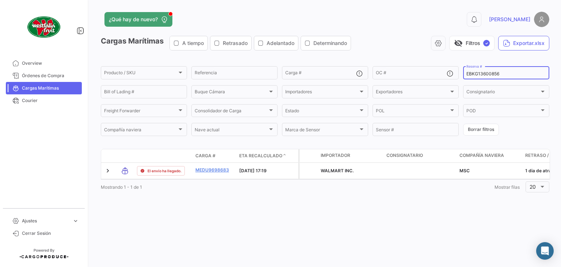
click at [511, 73] on input "EBKG13600856" at bounding box center [507, 73] width 80 height 5
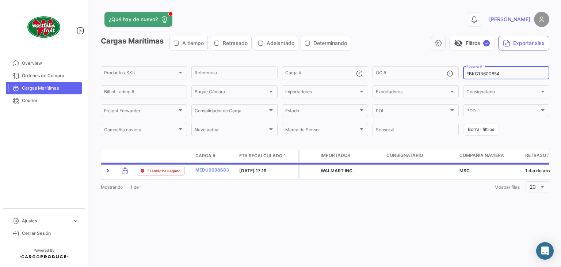
type input "EBKG13600854"
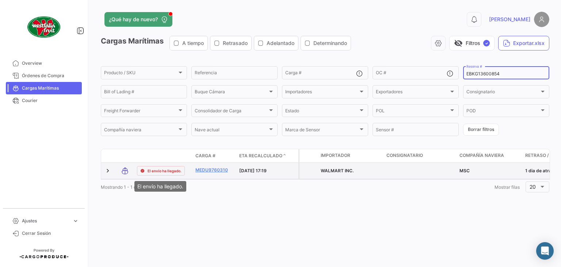
click at [168, 168] on span "El envío ha llegado." at bounding box center [165, 171] width 34 height 6
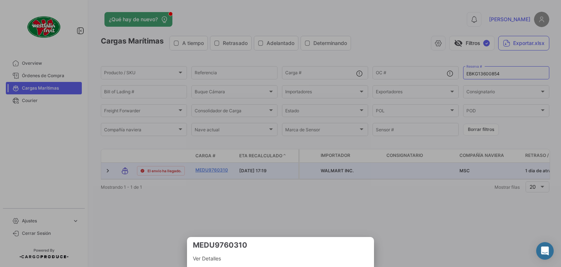
click at [225, 168] on div at bounding box center [280, 133] width 561 height 267
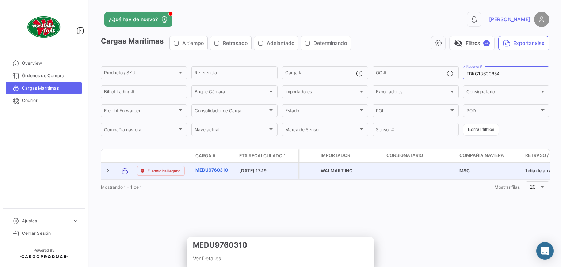
click at [222, 170] on link "MEDU9760310" at bounding box center [214, 170] width 38 height 7
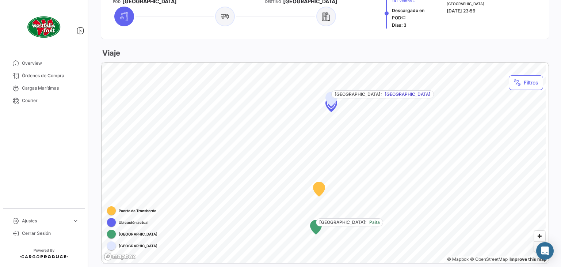
scroll to position [292, 0]
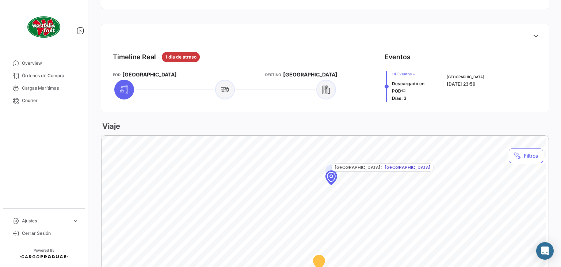
click at [403, 57] on div "Eventos" at bounding box center [398, 57] width 26 height 10
click at [532, 33] on icon at bounding box center [535, 35] width 7 height 7
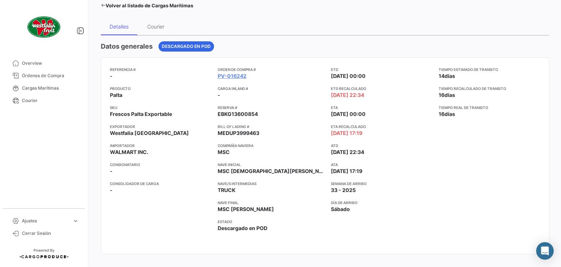
scroll to position [0, 0]
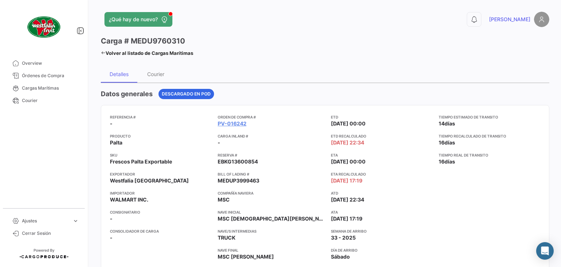
click at [113, 52] on link "Volver al listado de Cargas Marítimas" at bounding box center [147, 53] width 92 height 10
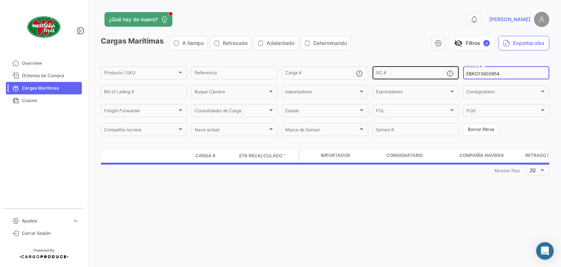
drag, startPoint x: 510, startPoint y: 74, endPoint x: 457, endPoint y: 68, distance: 53.0
click at [0, 0] on div "Producto / SKU Producto / SKU Referencia Carga # OC # EBKG13600854 Reserva # Bi…" at bounding box center [0, 0] width 0 height 0
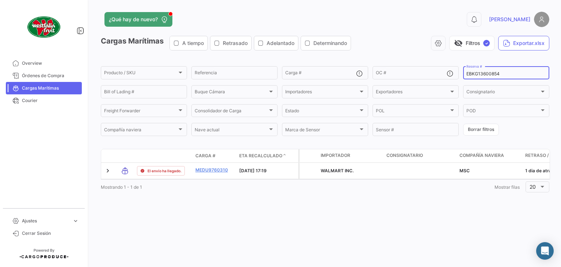
paste input "257480487"
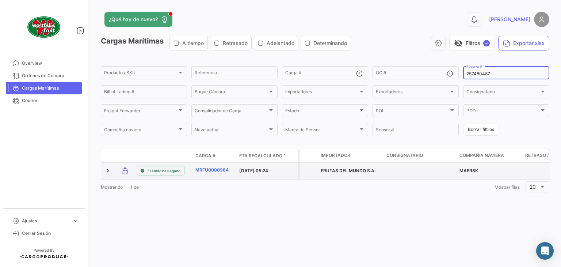
type input "257480487"
click at [217, 169] on link "MRFU0000984" at bounding box center [214, 170] width 38 height 7
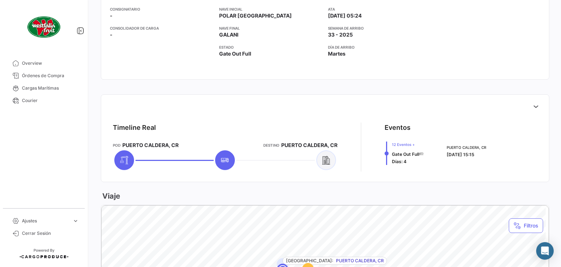
scroll to position [219, 0]
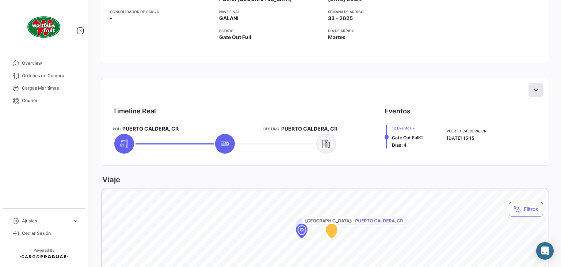
click at [532, 88] on icon at bounding box center [535, 89] width 7 height 7
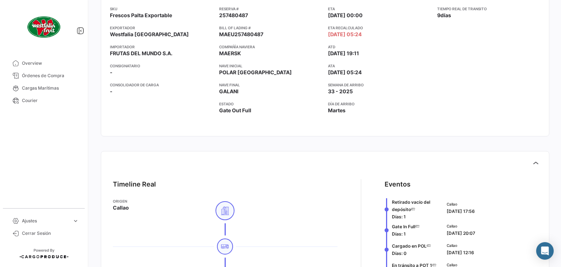
scroll to position [0, 0]
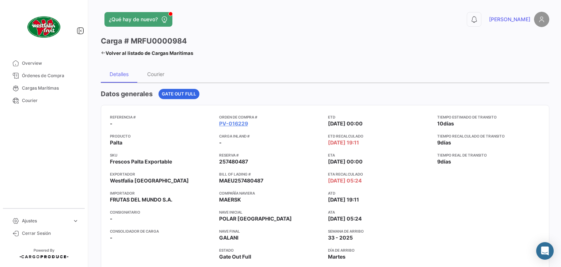
click at [163, 56] on link "Volver al listado de Cargas Marítimas" at bounding box center [147, 53] width 92 height 10
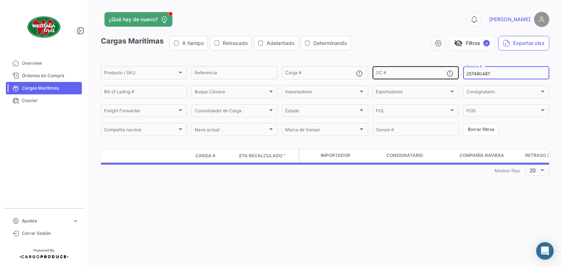
drag, startPoint x: 494, startPoint y: 75, endPoint x: 456, endPoint y: 78, distance: 38.8
click at [0, 0] on div "Producto / SKU Producto / SKU Referencia Carga # OC # 257480487 Reserva # Bill …" at bounding box center [0, 0] width 0 height 0
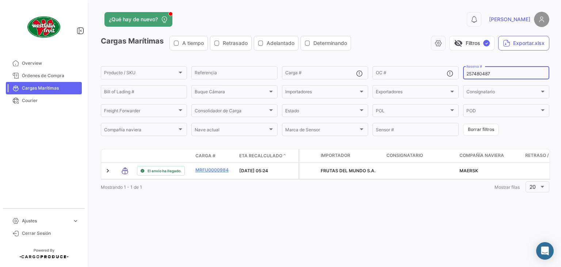
paste input "BN55959"
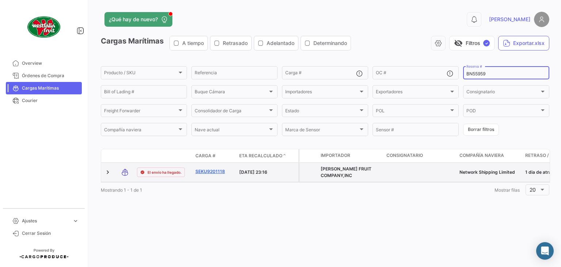
type input "BN55959"
click at [217, 170] on link "SEKU9201118" at bounding box center [214, 171] width 38 height 7
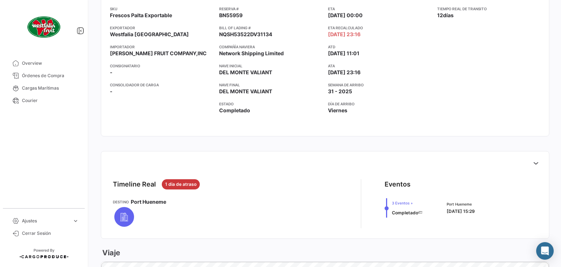
scroll to position [256, 0]
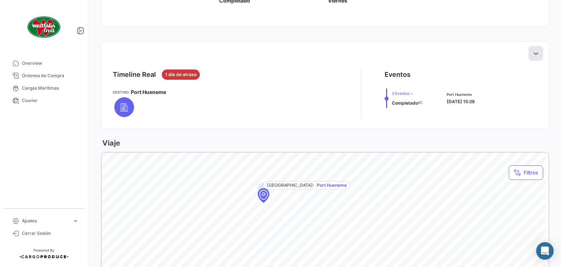
click at [532, 53] on icon at bounding box center [535, 53] width 7 height 7
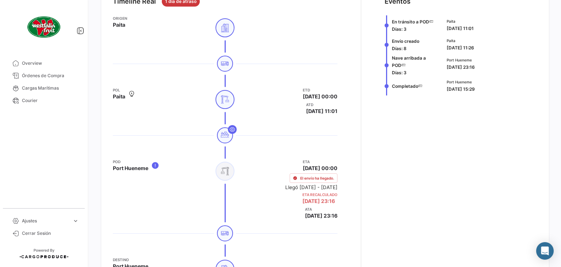
scroll to position [365, 0]
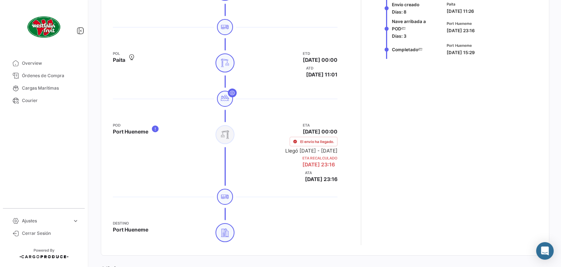
click at [453, 162] on app-shipment-events-dot-timeline "Eventos En tránsito a POD Días: 3 Paita [DATE] 11:01 Envío creado Días: 8 Paita…" at bounding box center [461, 102] width 153 height 285
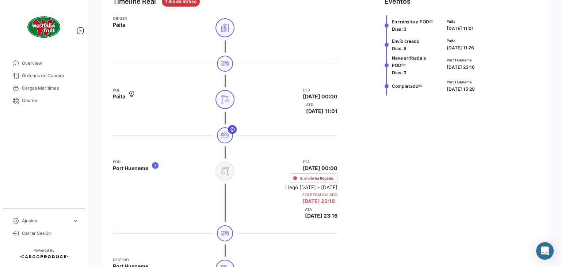
click at [229, 127] on icon at bounding box center [232, 129] width 6 height 6
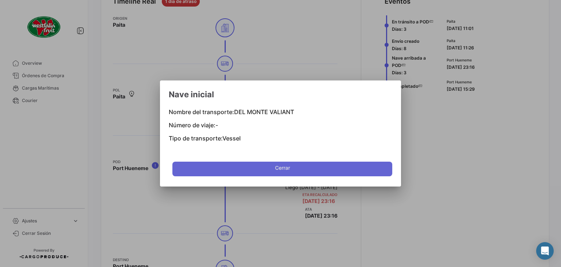
click at [280, 168] on span "Cerrar" at bounding box center [282, 169] width 15 height 15
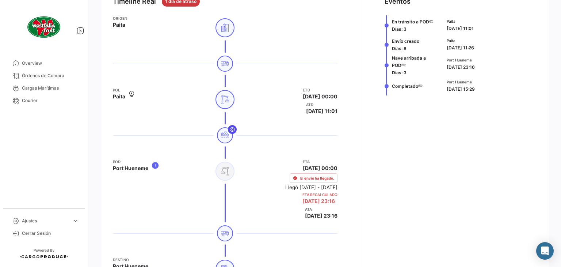
click at [229, 129] on icon at bounding box center [232, 129] width 6 height 6
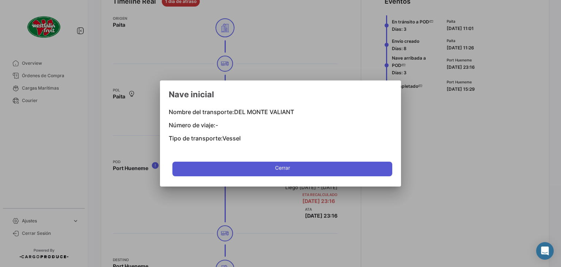
click at [294, 167] on button "Cerrar" at bounding box center [282, 168] width 220 height 15
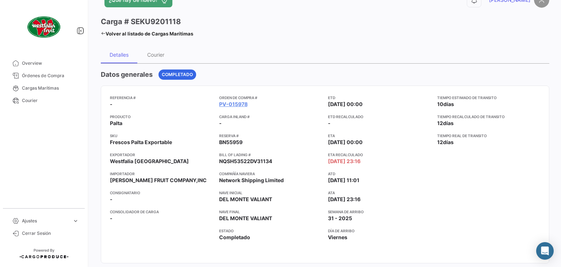
scroll to position [0, 0]
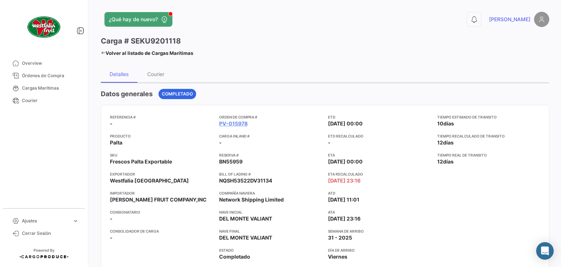
click at [104, 52] on icon at bounding box center [103, 52] width 5 height 5
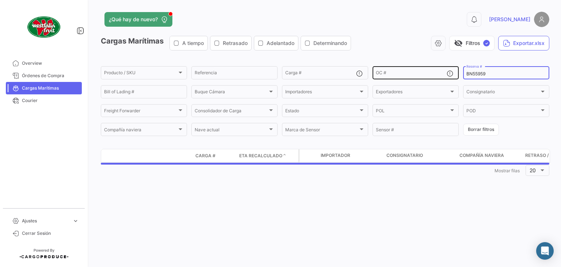
drag, startPoint x: 490, startPoint y: 73, endPoint x: 454, endPoint y: 67, distance: 35.6
click at [0, 0] on div "Producto / SKU Producto / SKU Referencia Carga # OC # BN55959 Reserva # Bill of…" at bounding box center [0, 0] width 0 height 0
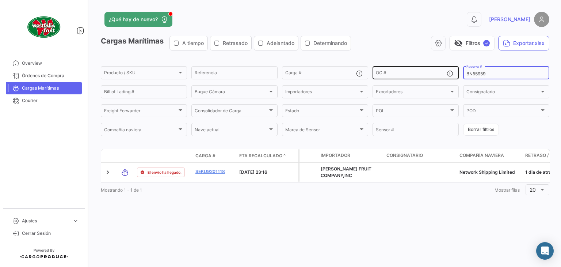
paste input "LMM0536464"
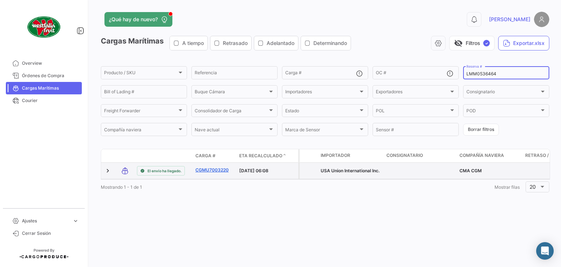
type input "LMM0536464"
click at [208, 170] on link "CGMU7003220" at bounding box center [214, 170] width 38 height 7
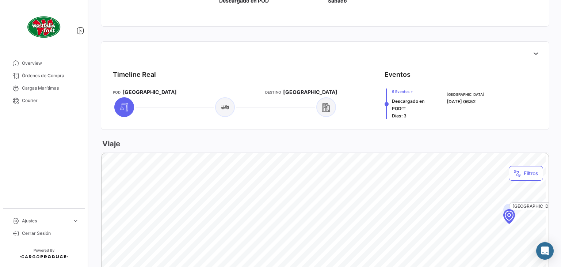
scroll to position [292, 0]
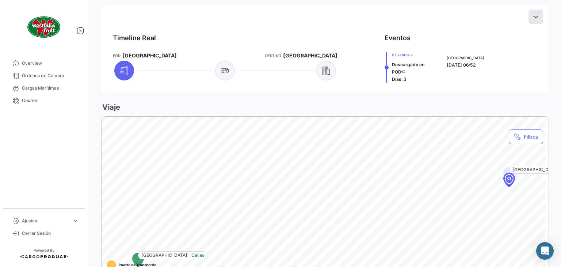
click at [532, 13] on icon at bounding box center [535, 16] width 7 height 7
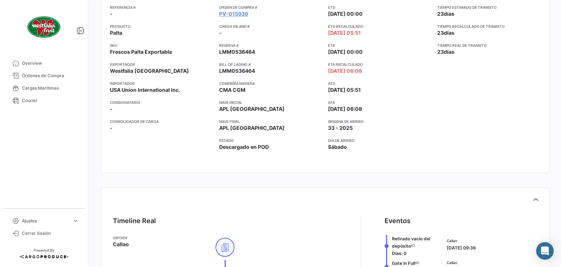
scroll to position [0, 0]
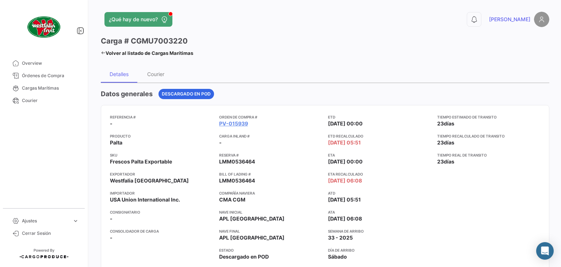
click at [104, 53] on icon at bounding box center [103, 52] width 5 height 5
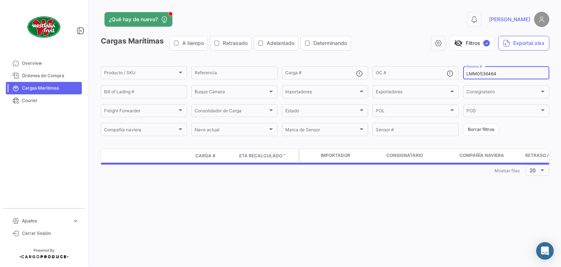
drag, startPoint x: 508, startPoint y: 73, endPoint x: 463, endPoint y: 67, distance: 45.4
click at [463, 67] on div "LMM0536464 Reserva #" at bounding box center [506, 72] width 86 height 14
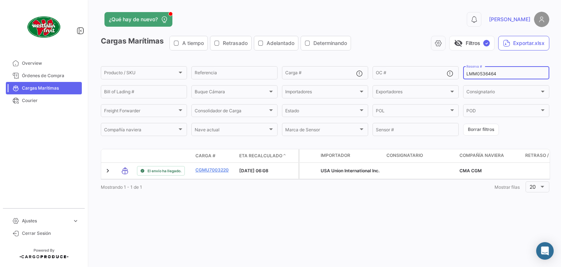
paste input "3"
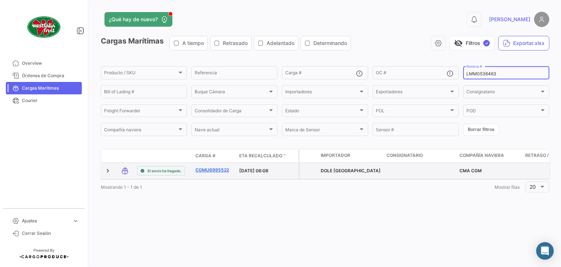
type input "LMM0536463"
click at [218, 167] on link "CGMU6995522" at bounding box center [214, 170] width 38 height 7
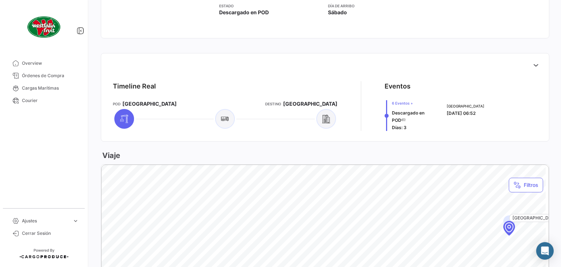
scroll to position [256, 0]
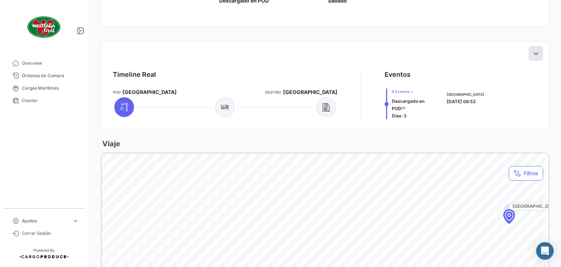
click at [531, 48] on button at bounding box center [536, 53] width 15 height 15
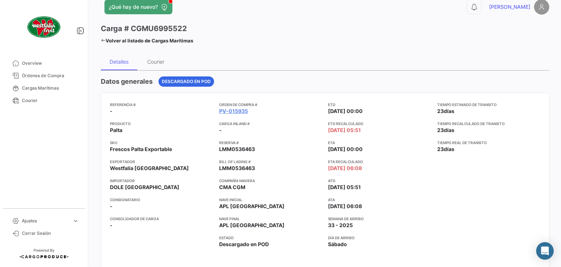
scroll to position [0, 0]
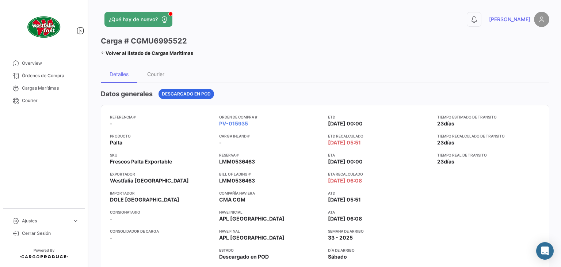
click at [113, 54] on link "Volver al listado de Cargas Marítimas" at bounding box center [147, 53] width 92 height 10
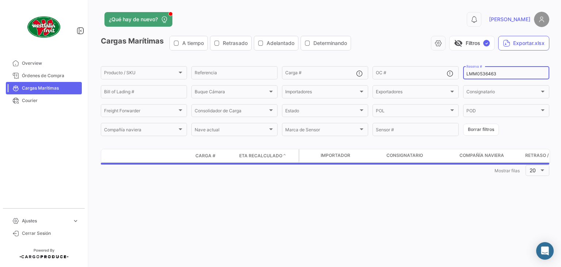
drag, startPoint x: 500, startPoint y: 74, endPoint x: 459, endPoint y: 77, distance: 41.0
click at [459, 77] on form "Producto / SKU Producto / SKU Referencia Carga # OC # LMM0536463 Reserva # Bill…" at bounding box center [325, 101] width 449 height 72
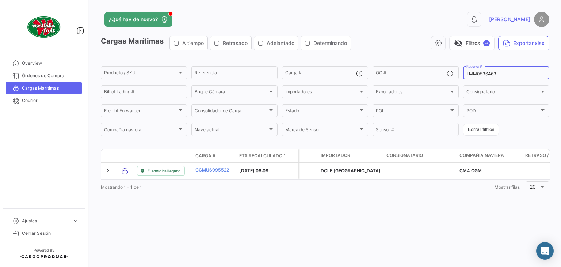
paste input "214"
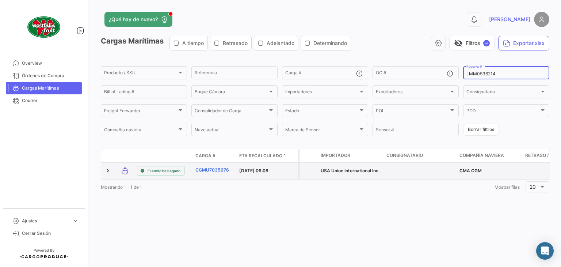
type input "LMM0536214"
click at [217, 171] on link "CGMU7035676" at bounding box center [214, 170] width 38 height 7
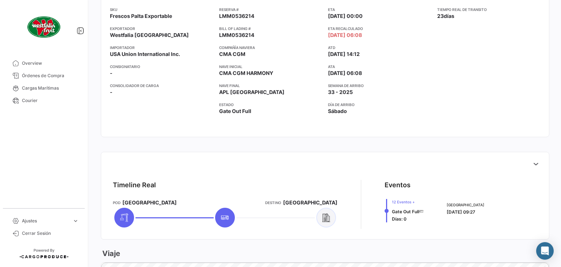
scroll to position [146, 0]
click at [530, 157] on button at bounding box center [536, 163] width 15 height 15
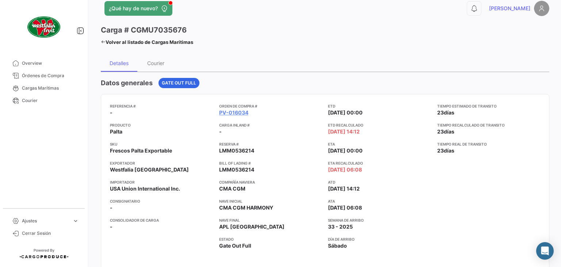
scroll to position [0, 0]
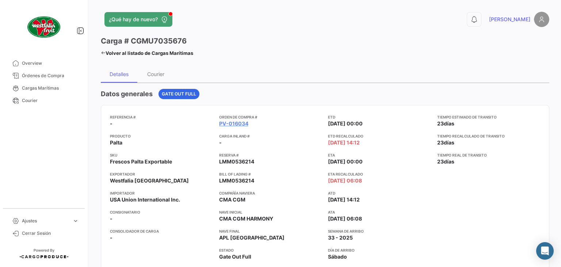
drag, startPoint x: 103, startPoint y: 53, endPoint x: 246, endPoint y: 220, distance: 220.0
click at [103, 53] on icon at bounding box center [103, 52] width 5 height 5
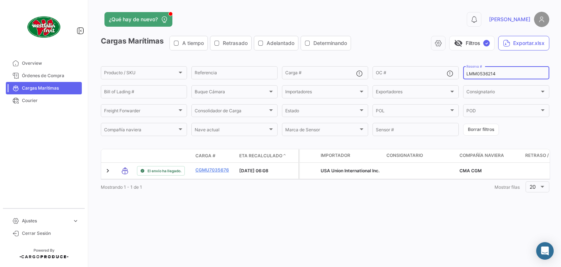
click at [500, 72] on input "LMM0536214" at bounding box center [507, 73] width 80 height 5
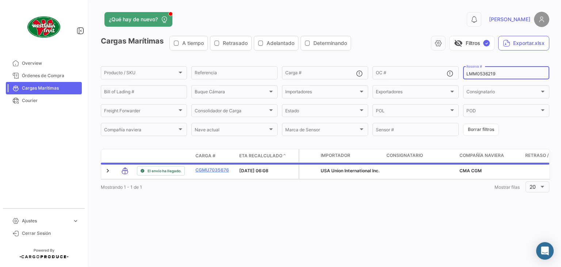
type input "LMM0536219"
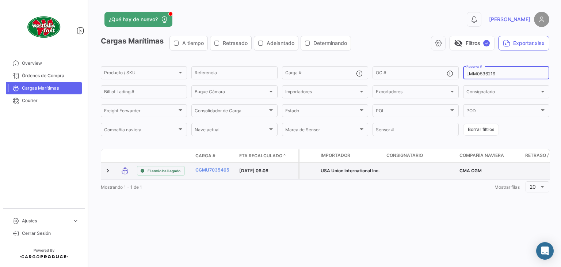
click at [222, 166] on datatable-body-cell "CGMU7035465" at bounding box center [215, 171] width 44 height 16
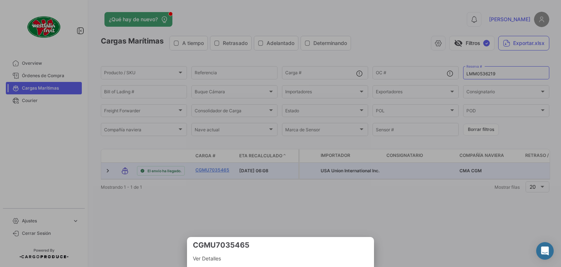
click at [218, 170] on div at bounding box center [280, 133] width 561 height 267
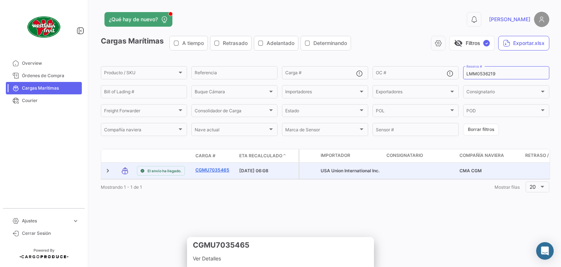
click at [218, 171] on link "CGMU7035465" at bounding box center [214, 170] width 38 height 7
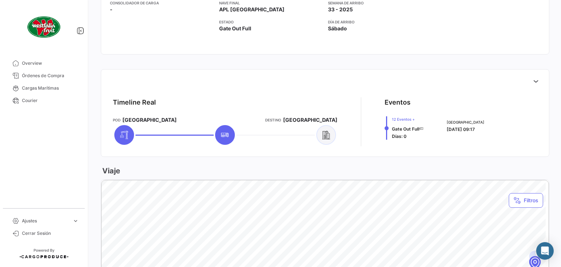
scroll to position [256, 0]
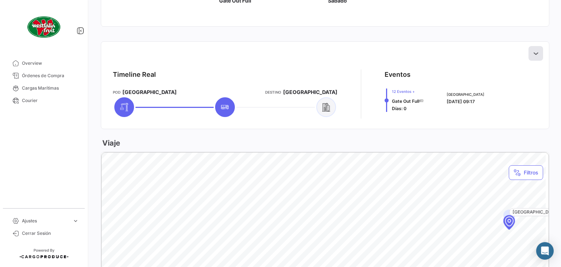
click at [536, 52] on icon at bounding box center [535, 53] width 7 height 7
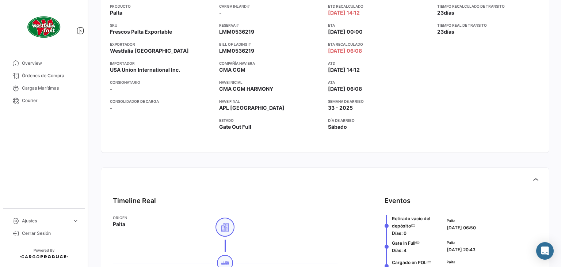
scroll to position [37, 0]
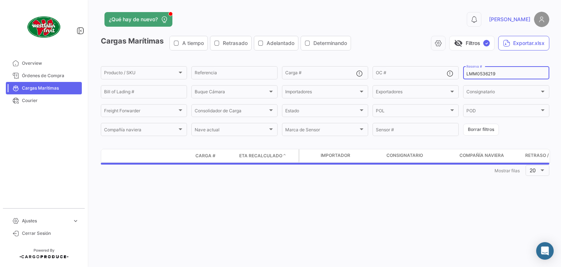
click at [513, 70] on div "LMM0536219 Reserva #" at bounding box center [507, 72] width 80 height 14
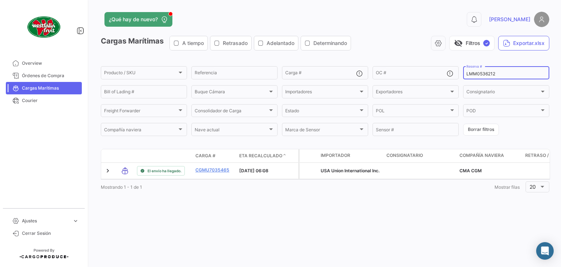
type input "LMM0536212"
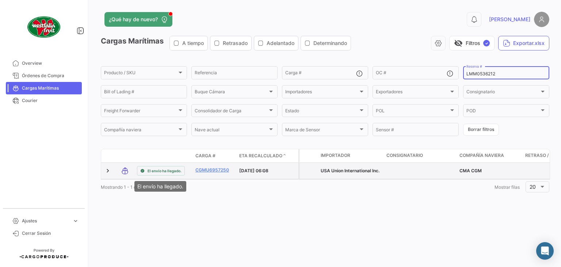
click at [160, 171] on span "El envío ha llegado." at bounding box center [165, 171] width 34 height 6
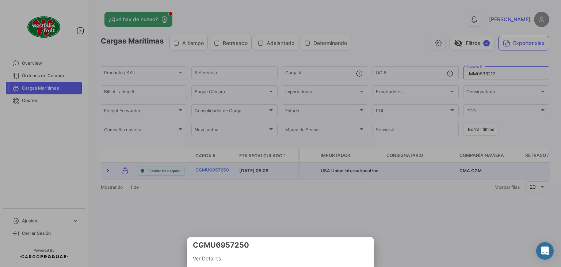
click at [212, 170] on div at bounding box center [280, 133] width 561 height 267
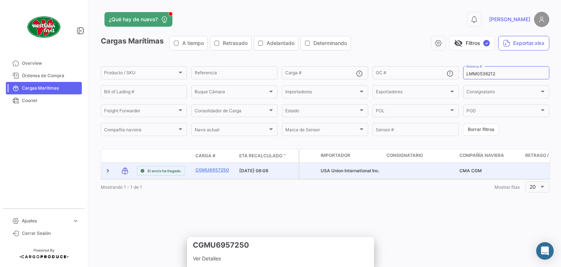
click at [212, 170] on link "CGMU6957250" at bounding box center [214, 170] width 38 height 7
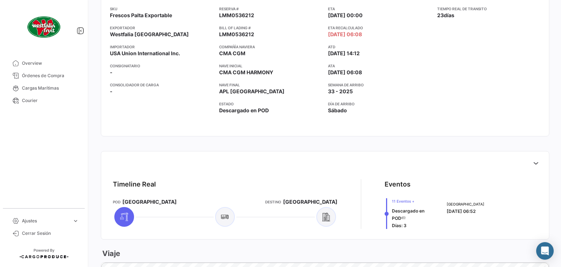
scroll to position [219, 0]
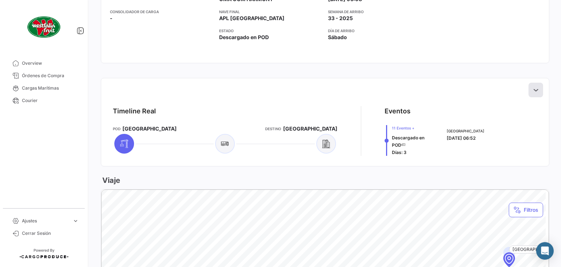
click at [537, 87] on button at bounding box center [536, 90] width 15 height 15
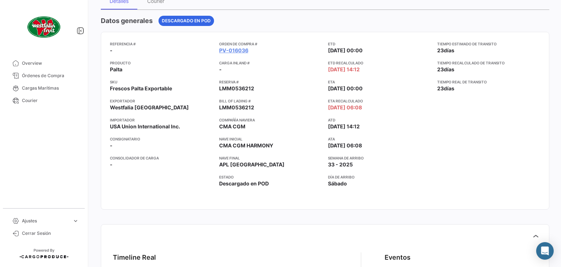
scroll to position [0, 0]
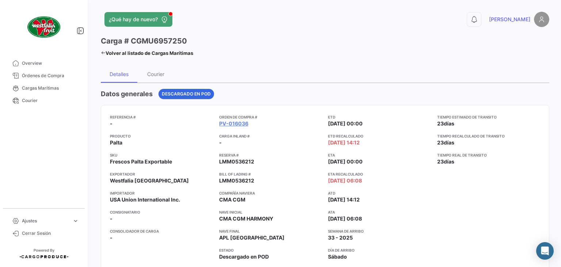
click at [106, 52] on link "Volver al listado de Cargas Marítimas" at bounding box center [147, 53] width 92 height 10
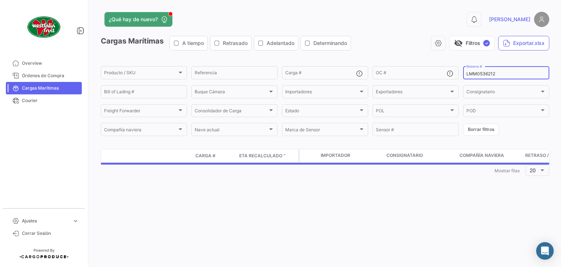
click at [506, 73] on input "LMM0536212" at bounding box center [507, 73] width 80 height 5
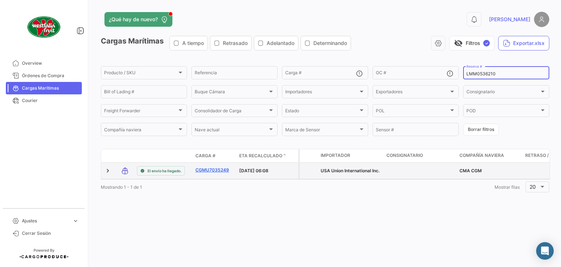
type input "LMM0536210"
click at [213, 169] on link "CGMU7035249" at bounding box center [214, 170] width 38 height 7
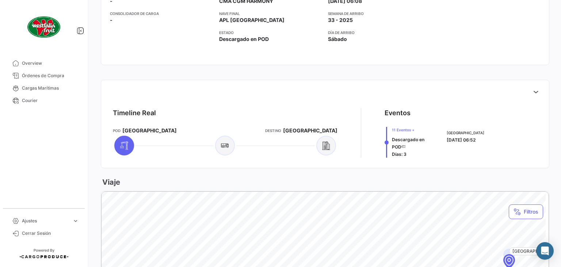
scroll to position [219, 0]
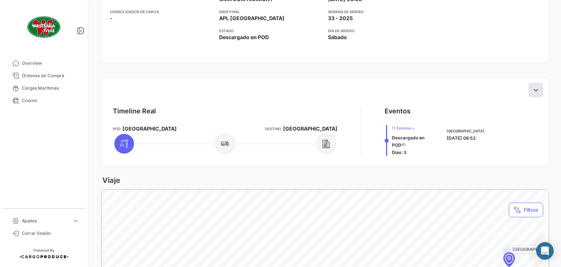
click at [533, 86] on icon at bounding box center [535, 89] width 7 height 7
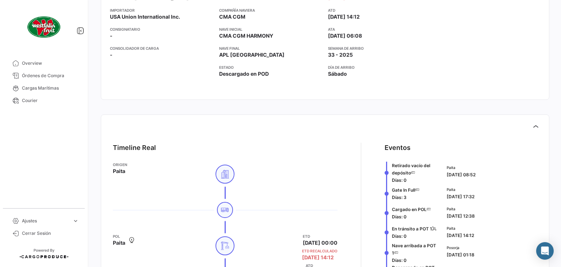
scroll to position [183, 0]
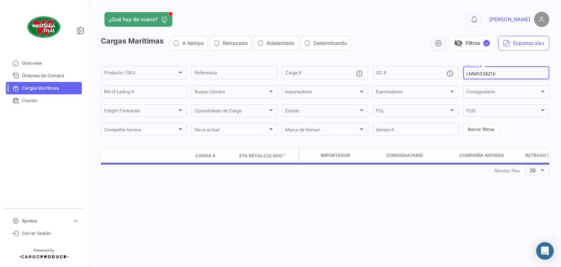
click at [501, 76] on input "LMM0536210" at bounding box center [507, 73] width 80 height 5
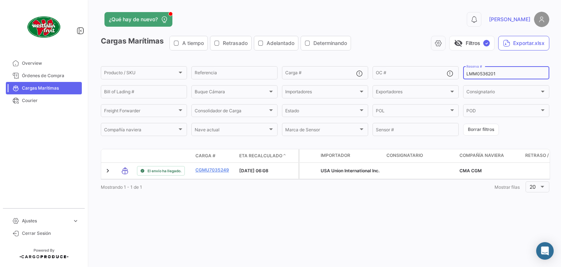
type input "LMM0536201"
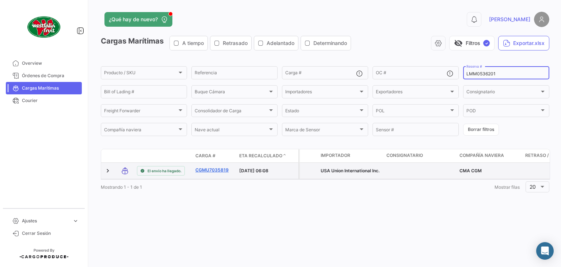
click at [215, 171] on link "CGMU7035819" at bounding box center [214, 170] width 38 height 7
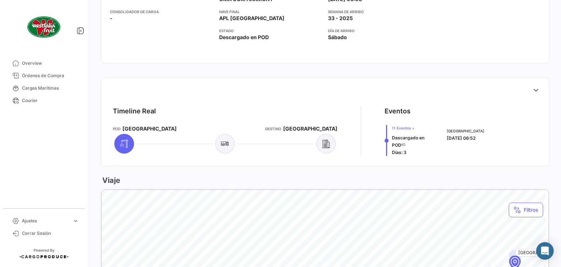
scroll to position [256, 0]
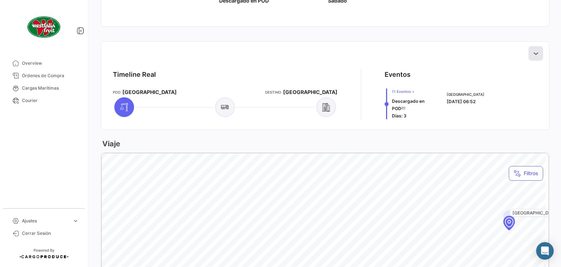
click at [534, 50] on icon at bounding box center [535, 53] width 7 height 7
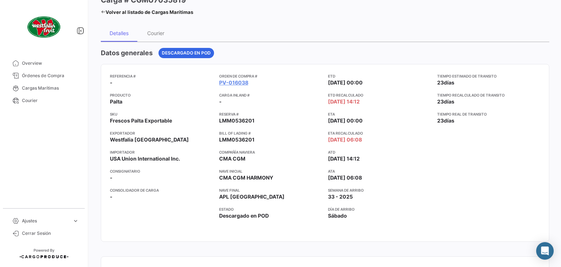
scroll to position [0, 0]
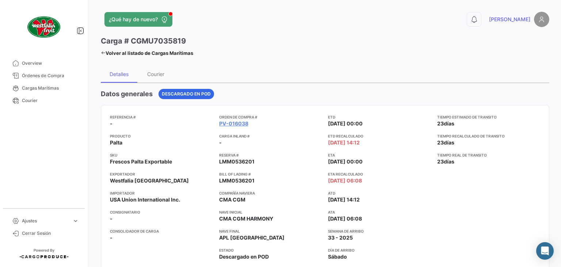
click at [102, 51] on icon at bounding box center [103, 52] width 5 height 5
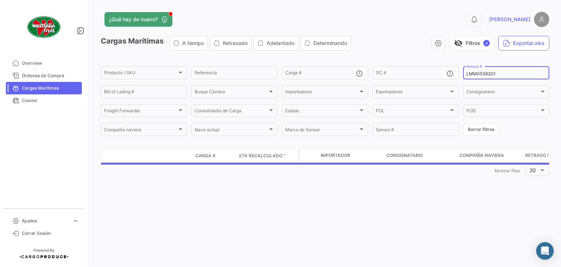
click at [504, 75] on input "LMM0536201" at bounding box center [507, 73] width 80 height 5
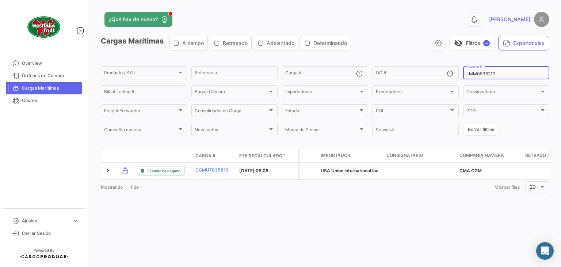
type input "LMM0536213"
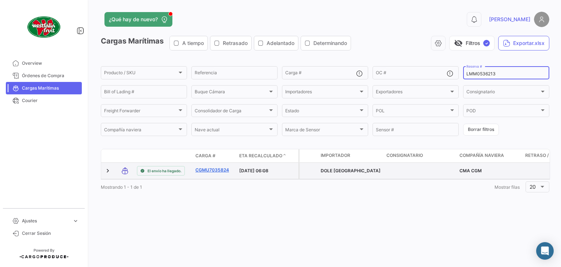
click at [215, 170] on link "CGMU7035824" at bounding box center [214, 170] width 38 height 7
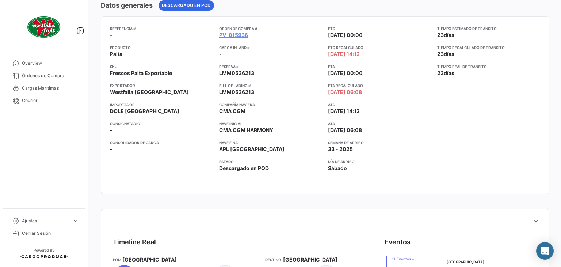
scroll to position [146, 0]
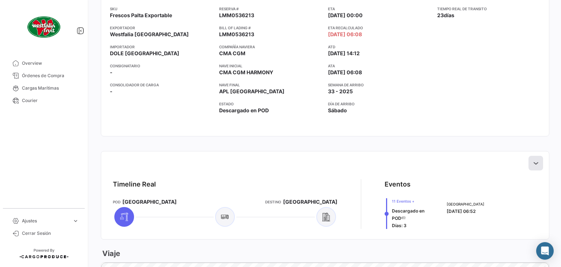
click at [533, 161] on icon at bounding box center [535, 162] width 7 height 7
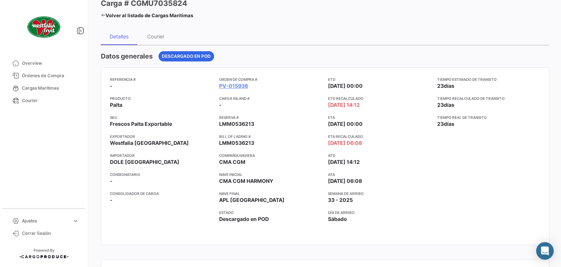
scroll to position [0, 0]
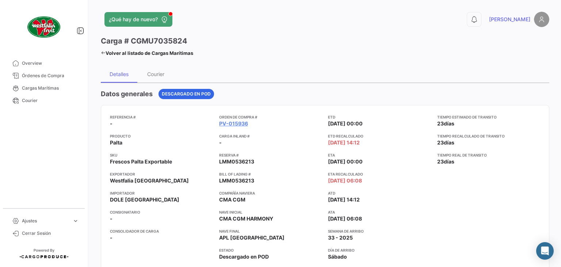
click at [104, 50] on link "Volver al listado de Cargas Marítimas" at bounding box center [147, 53] width 92 height 10
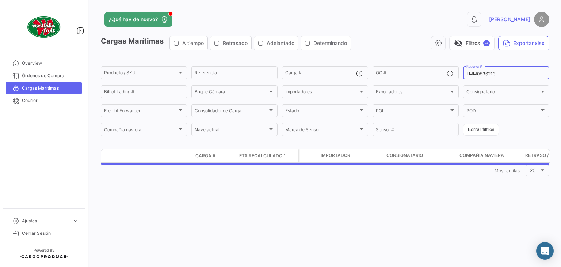
drag, startPoint x: 499, startPoint y: 71, endPoint x: 461, endPoint y: 70, distance: 38.0
click at [461, 70] on form "Producto / SKU Producto / SKU Referencia Carga # OC # LMM0536213 Reserva # Bill…" at bounding box center [325, 101] width 449 height 72
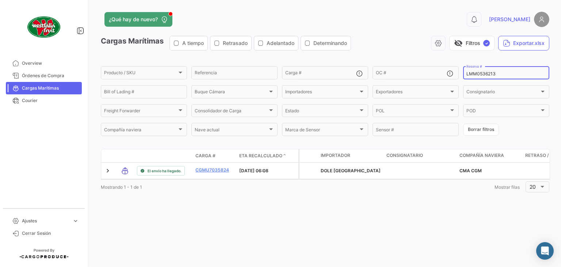
paste input
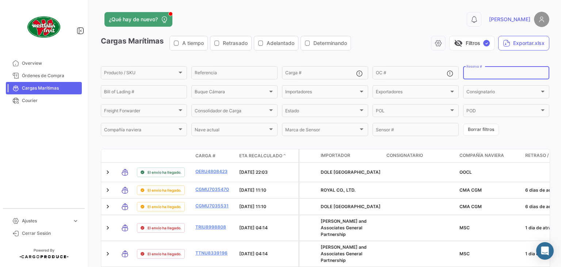
click at [486, 71] on div "Reserva #" at bounding box center [507, 72] width 80 height 14
paste input "LMM0536217"
type input "LMM0536217"
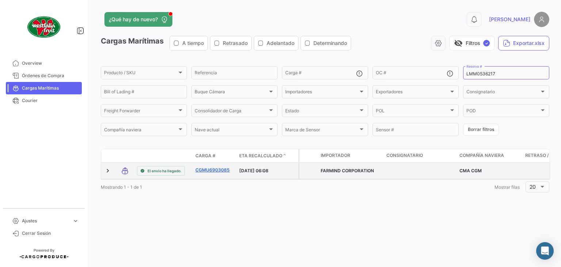
click at [217, 167] on link "CGMU6903085" at bounding box center [214, 170] width 38 height 7
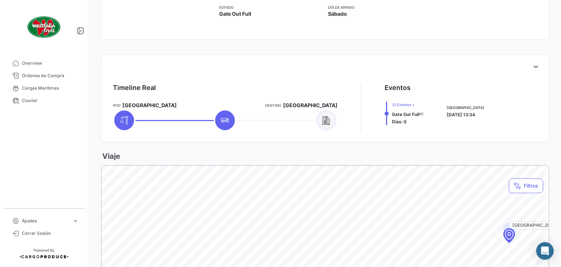
scroll to position [256, 0]
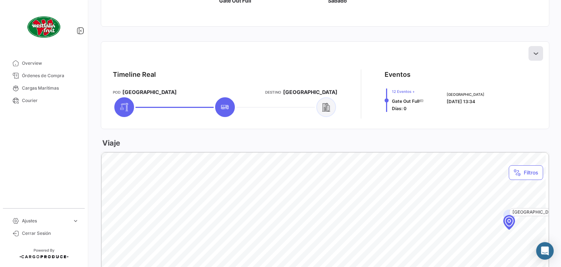
click at [529, 54] on button at bounding box center [536, 53] width 15 height 15
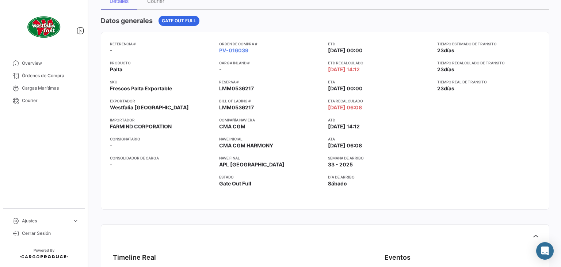
scroll to position [0, 0]
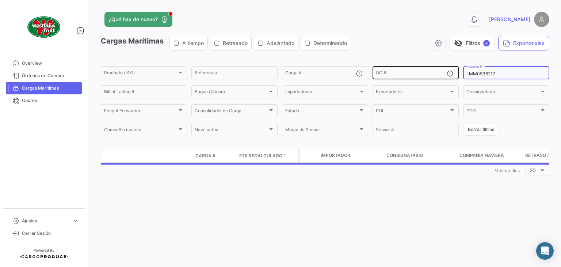
drag, startPoint x: 501, startPoint y: 75, endPoint x: 456, endPoint y: 69, distance: 45.8
click at [0, 0] on div "Producto / SKU Producto / SKU Referencia Carga # OC # LMM0536217 Reserva # Bill…" at bounding box center [0, 0] width 0 height 0
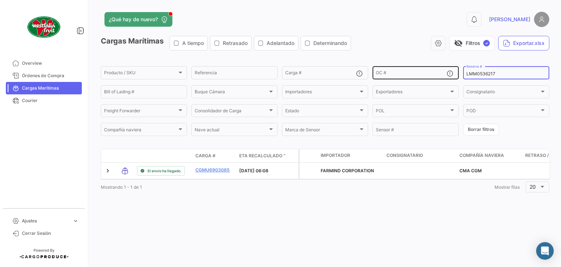
paste input "08"
type input "LMM0536087"
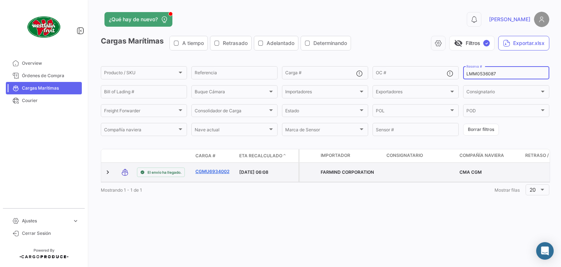
click at [216, 170] on link "CGMU6934002" at bounding box center [214, 171] width 38 height 7
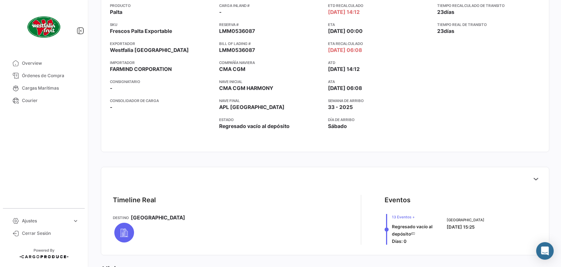
scroll to position [256, 0]
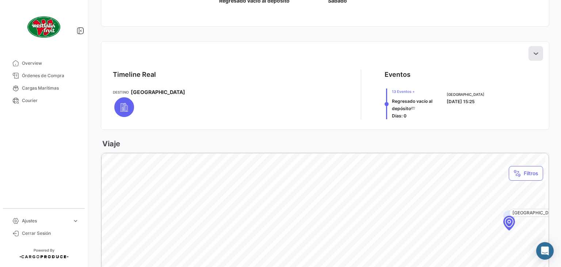
click at [532, 55] on icon at bounding box center [535, 53] width 7 height 7
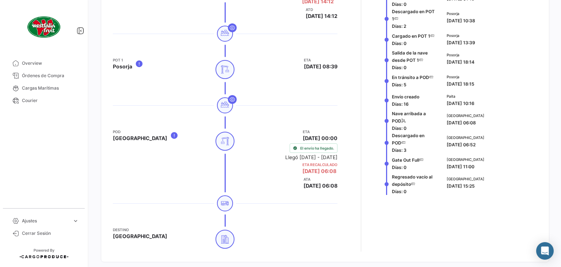
scroll to position [219, 0]
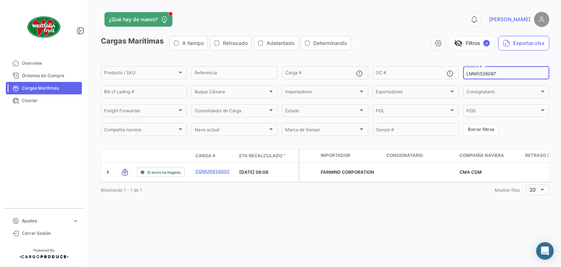
drag, startPoint x: 497, startPoint y: 73, endPoint x: 488, endPoint y: 75, distance: 9.1
click at [488, 75] on input "LMM0536087" at bounding box center [507, 73] width 80 height 5
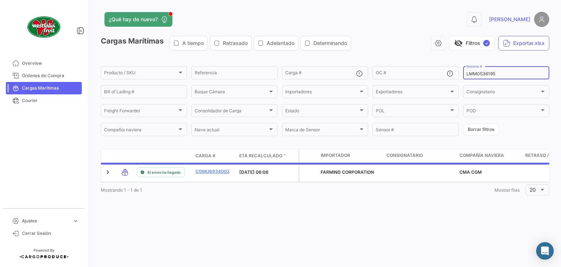
type input "LMM0536195"
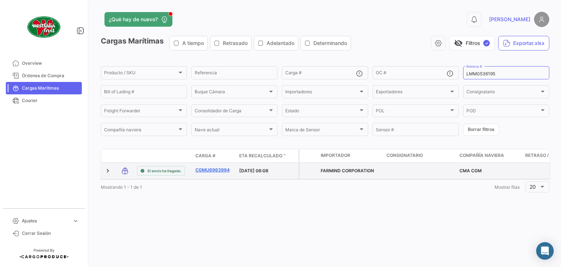
click at [206, 170] on link "CGMU6963994" at bounding box center [214, 170] width 38 height 7
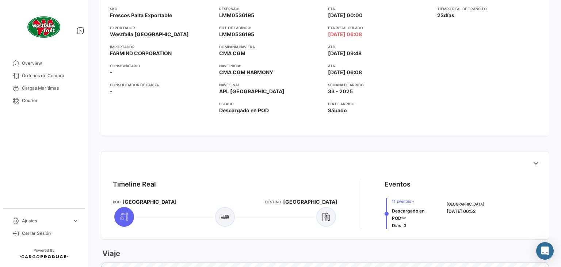
scroll to position [256, 0]
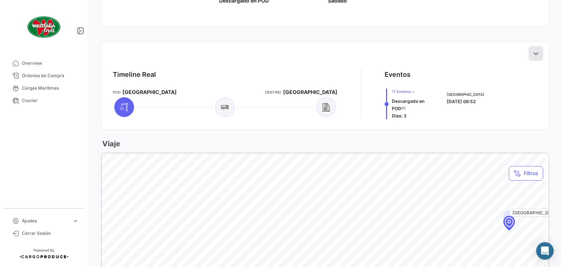
click at [532, 54] on icon at bounding box center [535, 53] width 7 height 7
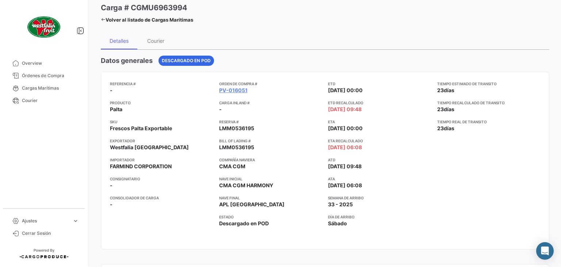
scroll to position [0, 0]
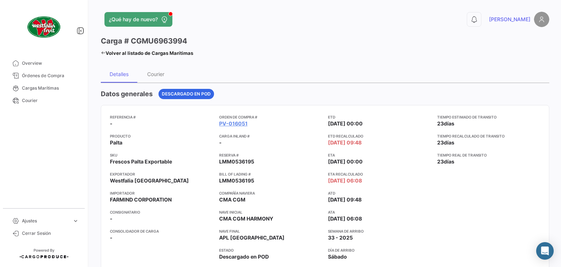
click at [102, 53] on icon at bounding box center [103, 52] width 5 height 5
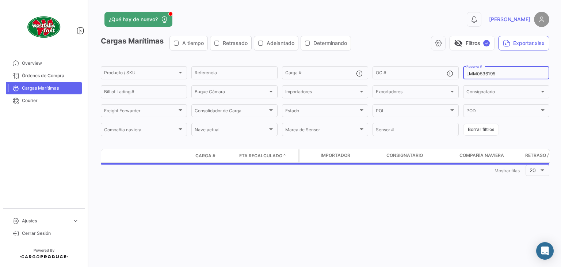
click at [515, 75] on input "LMM0536195" at bounding box center [507, 73] width 80 height 5
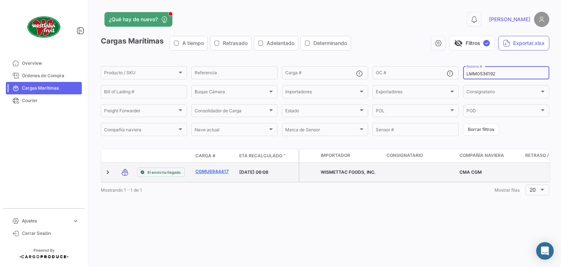
type input "LMM0536192"
click at [218, 170] on link "CGMU6944417" at bounding box center [214, 171] width 38 height 7
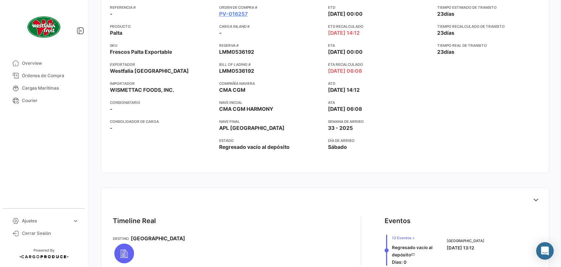
scroll to position [219, 0]
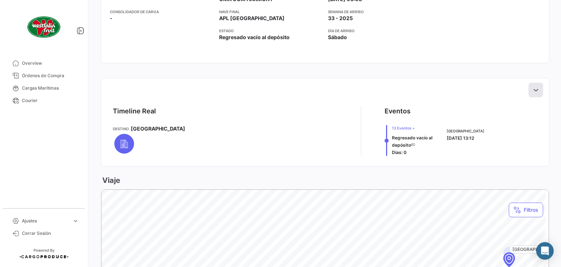
click at [533, 91] on icon at bounding box center [535, 89] width 7 height 7
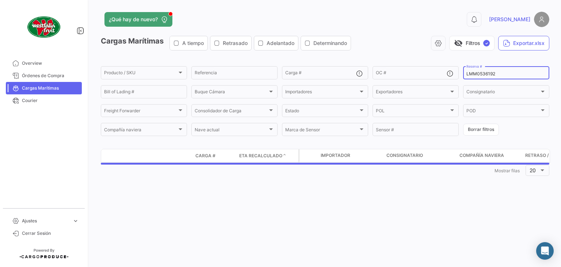
click at [510, 71] on div "LMM0536192 Reserva #" at bounding box center [507, 72] width 80 height 14
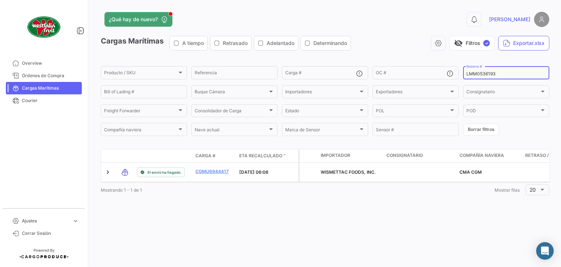
type input "LMM0536193"
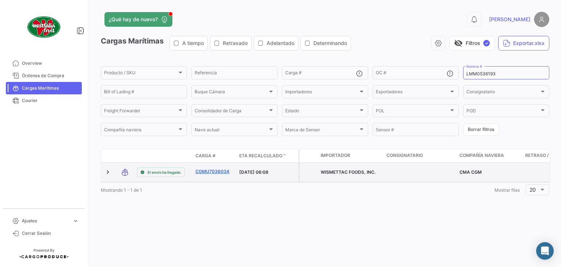
click at [214, 172] on link "CGMU7036034" at bounding box center [214, 171] width 38 height 7
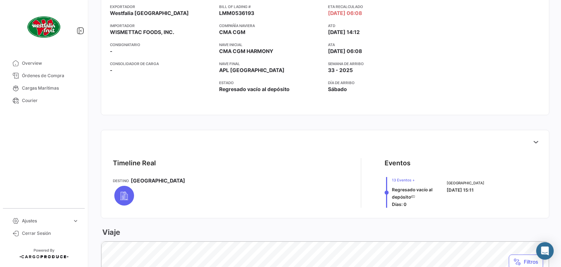
scroll to position [219, 0]
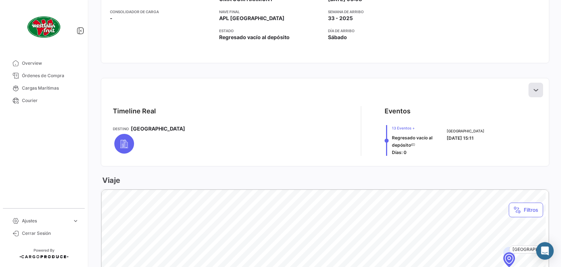
click at [529, 91] on button at bounding box center [536, 90] width 15 height 15
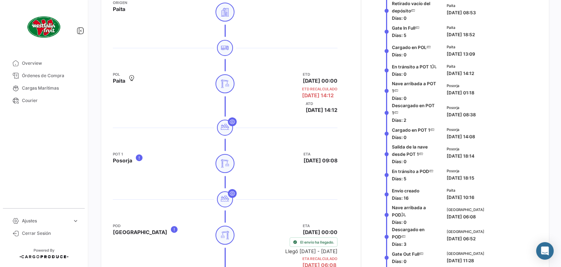
scroll to position [292, 0]
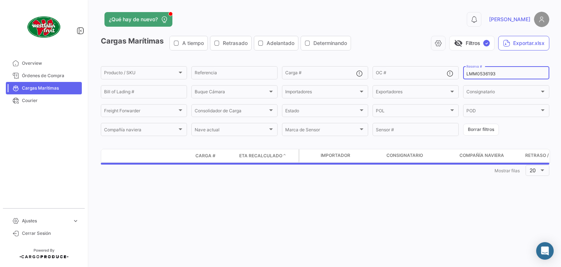
click at [505, 77] on div "LMM0536193 Reserva #" at bounding box center [507, 72] width 80 height 14
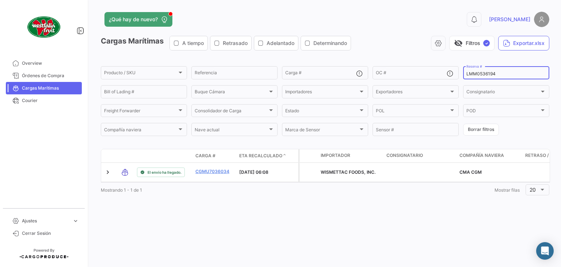
type input "LMM0536194"
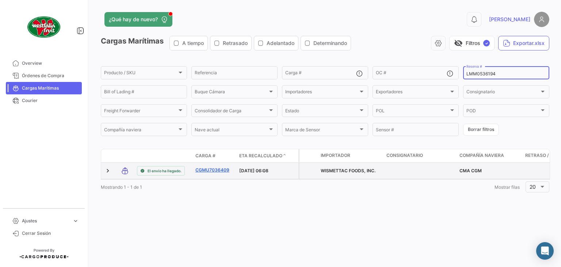
click at [221, 171] on link "CGMU7036409" at bounding box center [214, 170] width 38 height 7
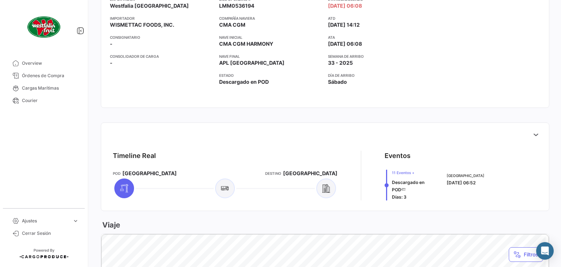
scroll to position [183, 0]
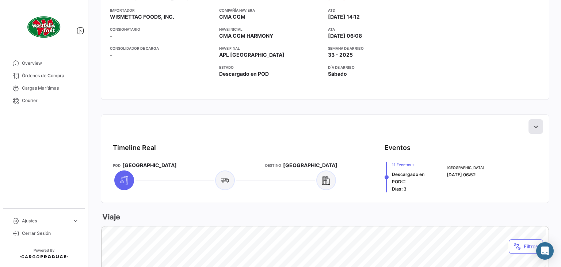
click at [533, 126] on icon at bounding box center [535, 126] width 7 height 7
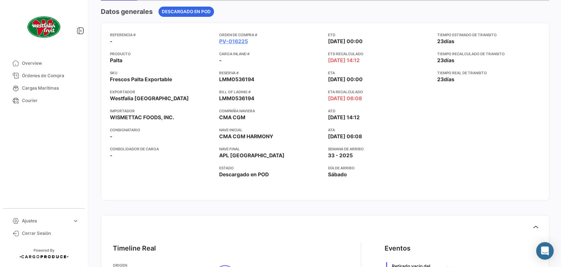
scroll to position [37, 0]
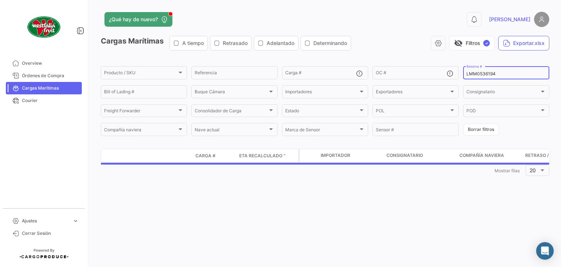
drag, startPoint x: 508, startPoint y: 72, endPoint x: 463, endPoint y: 73, distance: 45.7
click at [463, 73] on form "Producto / SKU Producto / SKU Referencia Carga # OC # LMM0536194 Reserva # Bill…" at bounding box center [325, 101] width 449 height 72
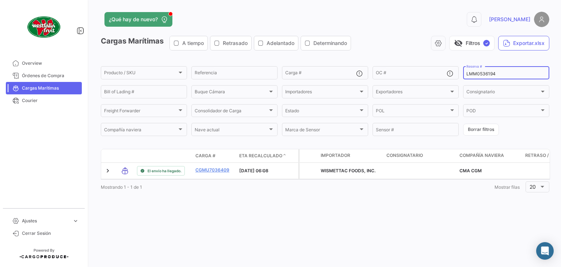
paste input "712"
type input "LMM0536712"
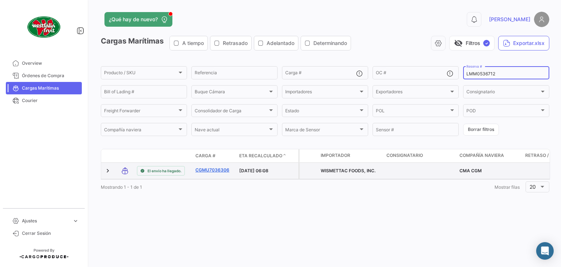
click at [207, 171] on link "CGMU7036306" at bounding box center [214, 170] width 38 height 7
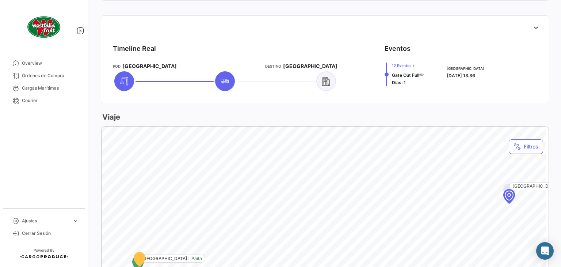
scroll to position [292, 0]
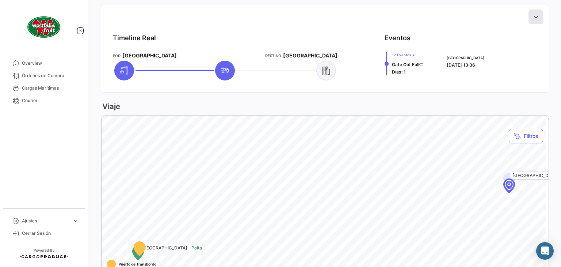
click at [532, 18] on icon at bounding box center [535, 16] width 7 height 7
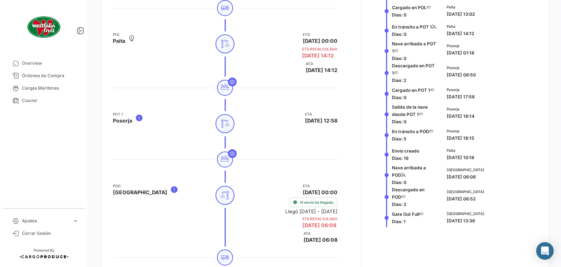
scroll to position [438, 0]
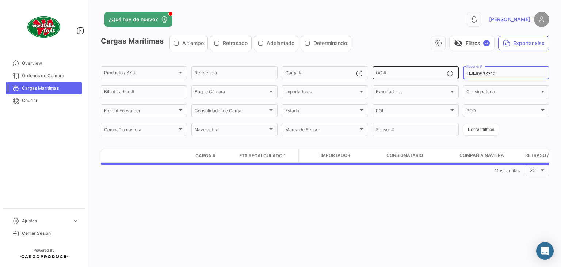
drag, startPoint x: 509, startPoint y: 72, endPoint x: 452, endPoint y: 79, distance: 56.7
click at [0, 0] on div "Producto / SKU Producto / SKU Referencia Carga # OC # LMM0536712 Reserva # Bill…" at bounding box center [0, 0] width 0 height 0
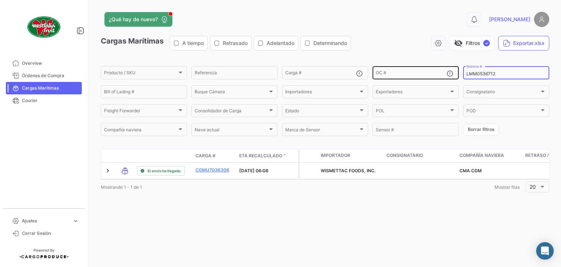
paste input "464"
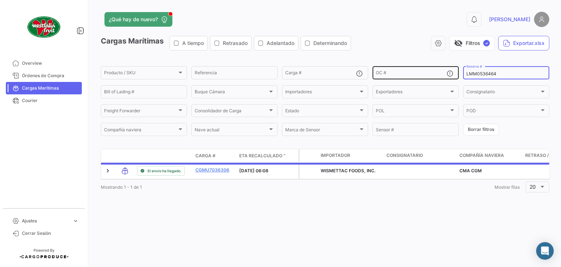
type input "LMM0536464"
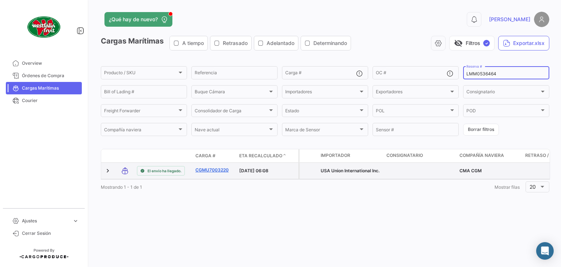
click at [216, 172] on link "CGMU7003220" at bounding box center [214, 170] width 38 height 7
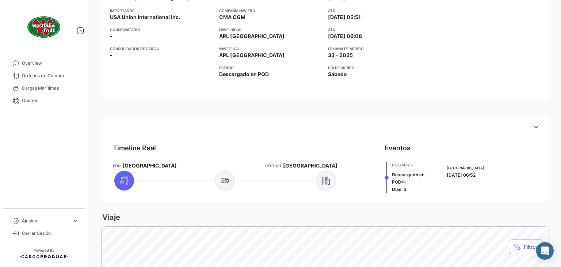
scroll to position [183, 0]
click at [534, 123] on icon at bounding box center [535, 126] width 7 height 7
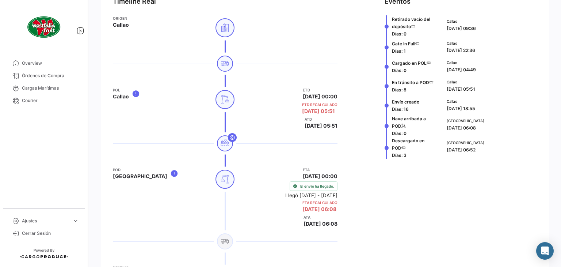
scroll to position [256, 0]
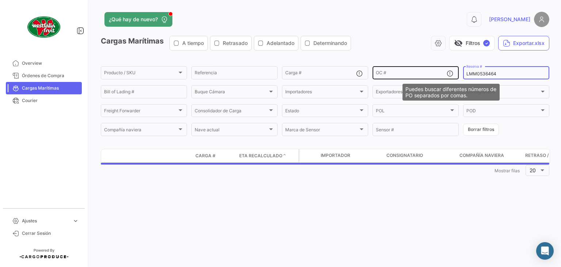
drag, startPoint x: 502, startPoint y: 75, endPoint x: 446, endPoint y: 71, distance: 56.1
click at [0, 0] on div "Producto / SKU Producto / SKU Referencia Carga # OC # LMM0536464 Reserva # Bill…" at bounding box center [0, 0] width 0 height 0
paste input "EBKG13508302"
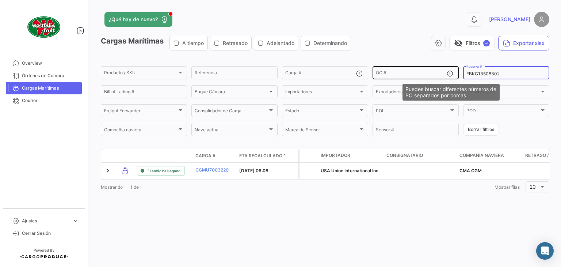
type input "EBKG13508302"
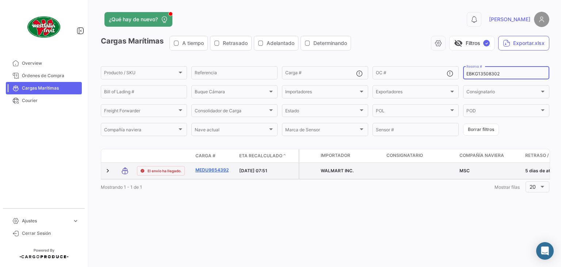
click at [210, 171] on link "MEDU9654392" at bounding box center [214, 170] width 38 height 7
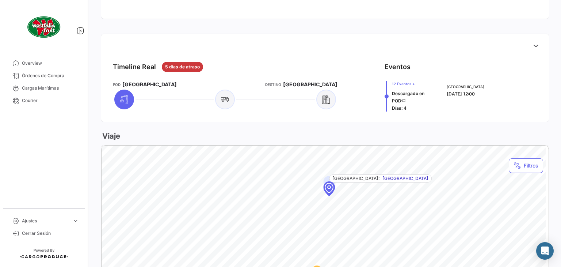
scroll to position [292, 0]
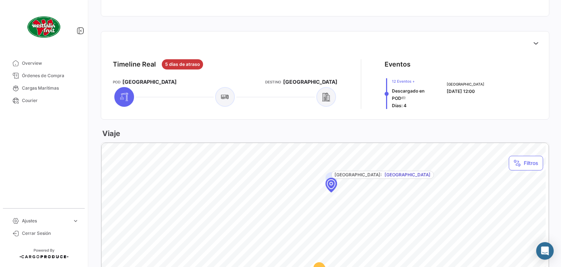
click at [525, 44] on div at bounding box center [325, 43] width 436 height 15
click at [529, 43] on button at bounding box center [536, 43] width 15 height 15
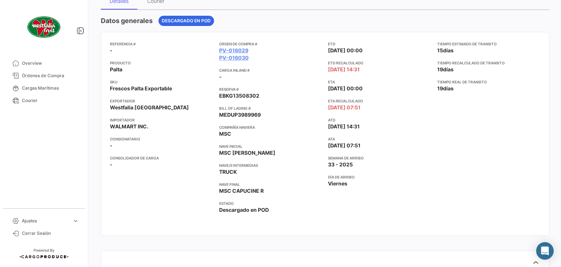
scroll to position [37, 0]
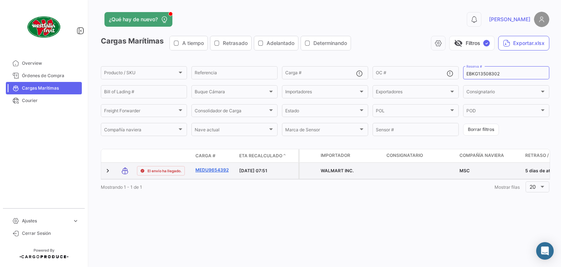
click at [217, 168] on link "MEDU9654392" at bounding box center [214, 170] width 38 height 7
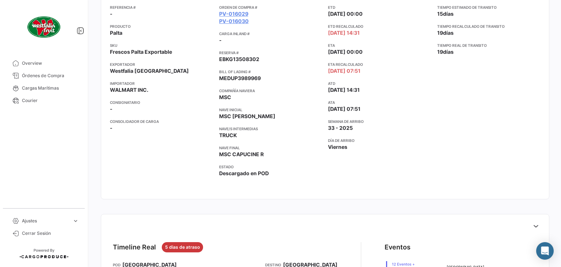
scroll to position [256, 0]
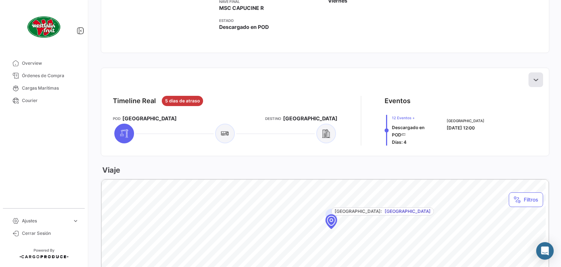
click at [534, 78] on icon at bounding box center [535, 79] width 7 height 7
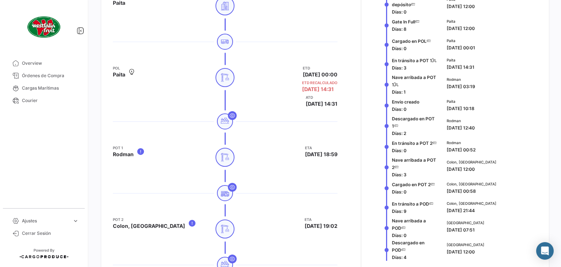
scroll to position [292, 0]
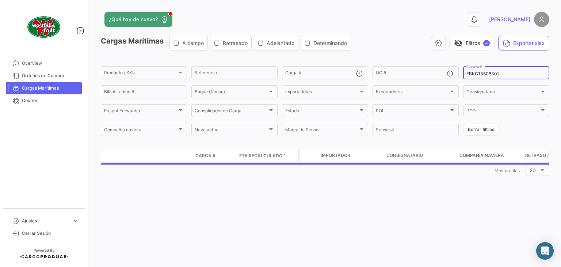
drag, startPoint x: 514, startPoint y: 75, endPoint x: 469, endPoint y: 73, distance: 45.7
click at [469, 73] on input "EBKG13508302" at bounding box center [507, 73] width 80 height 5
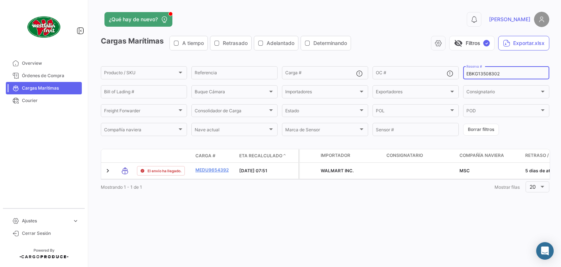
type input "E"
paste input "LMM0535370"
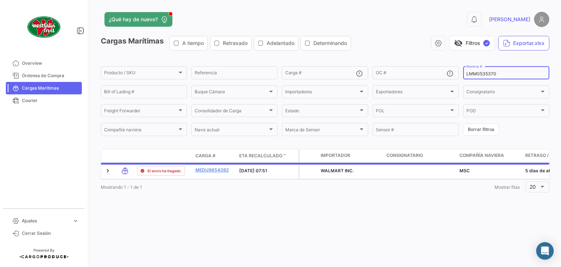
type input "LMM0535370"
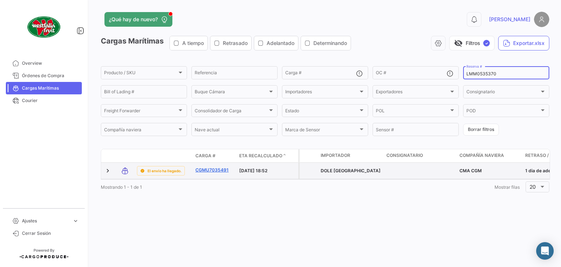
click at [212, 170] on link "CGMU7035491" at bounding box center [214, 170] width 38 height 7
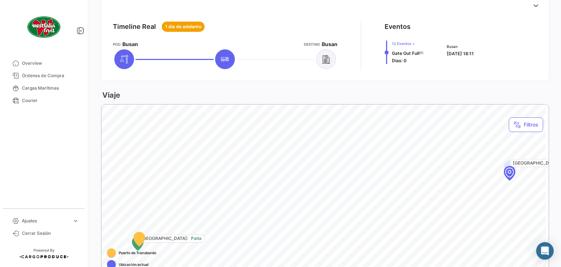
scroll to position [256, 0]
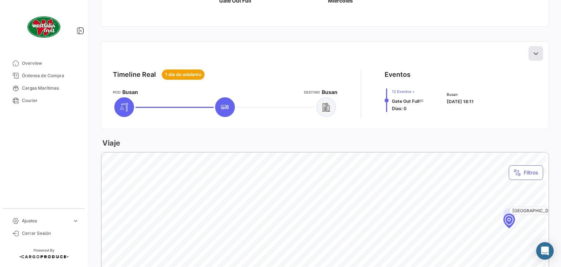
click at [534, 50] on icon at bounding box center [535, 53] width 7 height 7
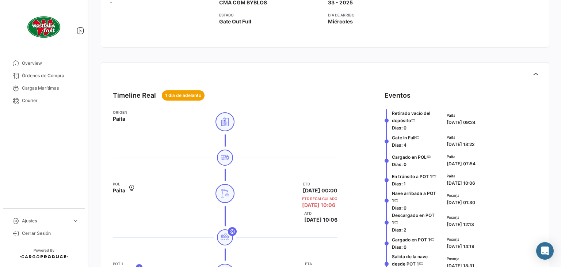
scroll to position [183, 0]
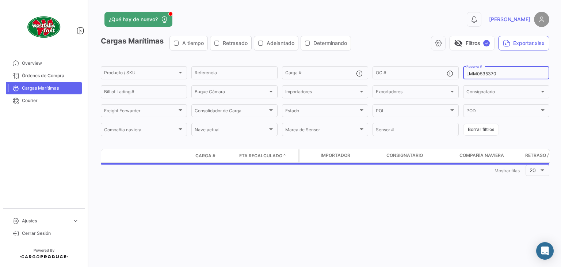
click at [499, 74] on input "LMM0535370" at bounding box center [507, 73] width 80 height 5
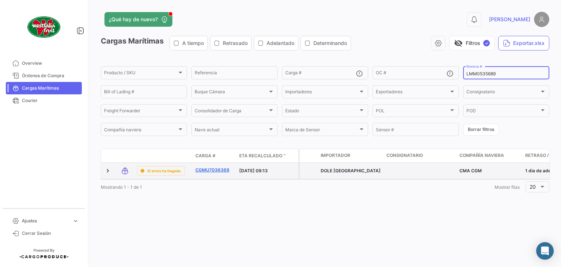
type input "LMM0535689"
click at [221, 170] on link "CGMU7036369" at bounding box center [214, 170] width 38 height 7
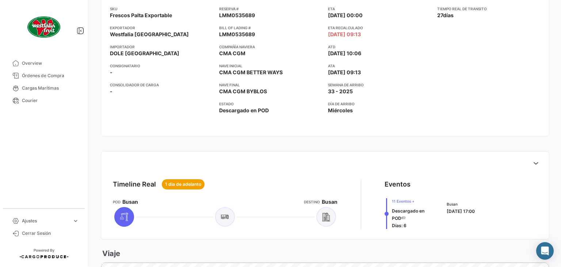
scroll to position [256, 0]
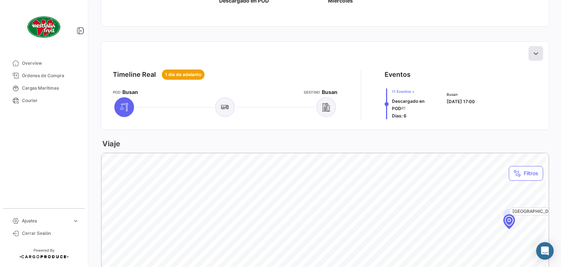
click at [529, 52] on button at bounding box center [536, 53] width 15 height 15
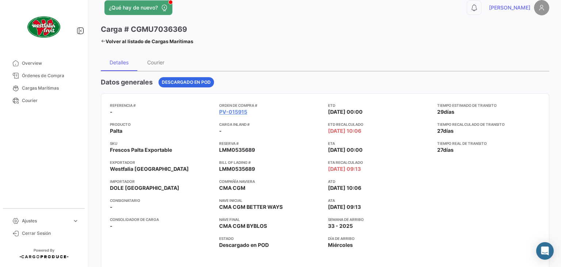
scroll to position [0, 0]
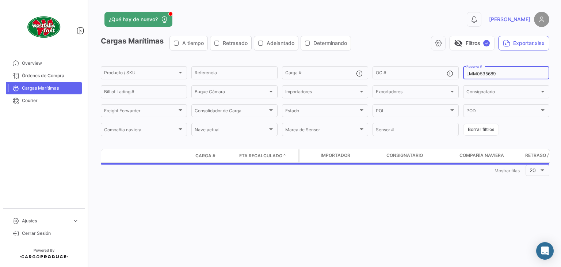
drag, startPoint x: 501, startPoint y: 76, endPoint x: 489, endPoint y: 77, distance: 12.5
click at [489, 77] on div "LMM0535689 Reserva #" at bounding box center [507, 72] width 80 height 14
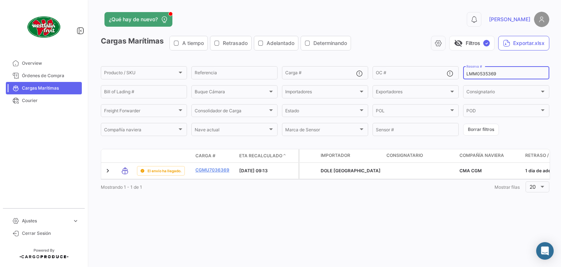
type input "LMM0535369"
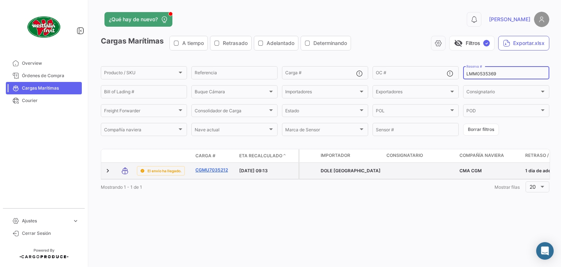
click at [218, 170] on link "CGMU7035212" at bounding box center [214, 170] width 38 height 7
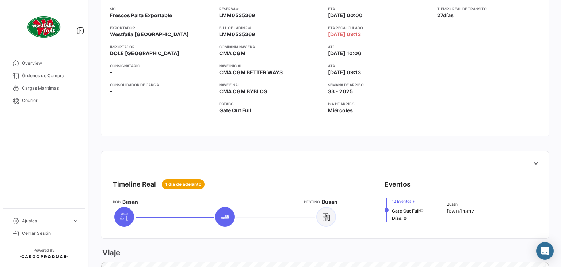
scroll to position [292, 0]
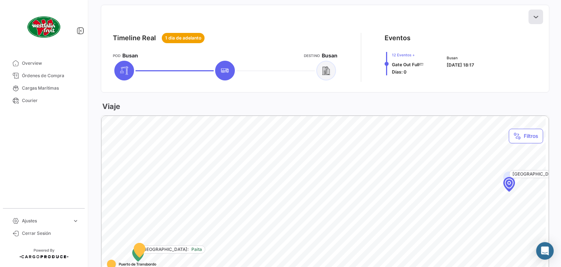
click at [532, 18] on icon at bounding box center [535, 16] width 7 height 7
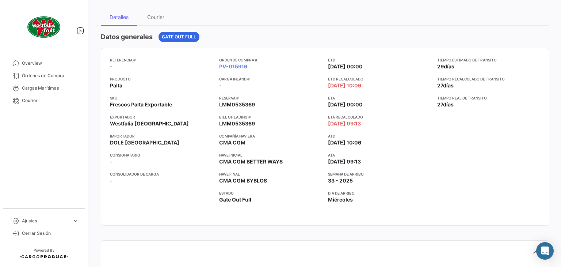
scroll to position [0, 0]
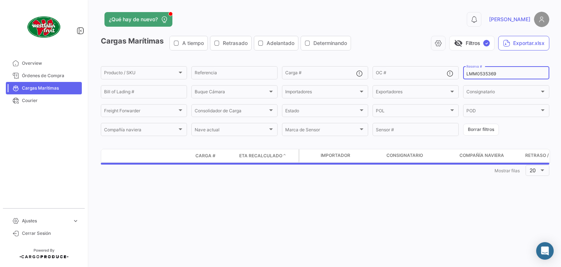
drag, startPoint x: 499, startPoint y: 75, endPoint x: 488, endPoint y: 75, distance: 11.0
click at [488, 75] on input "LMM0535369" at bounding box center [507, 73] width 80 height 5
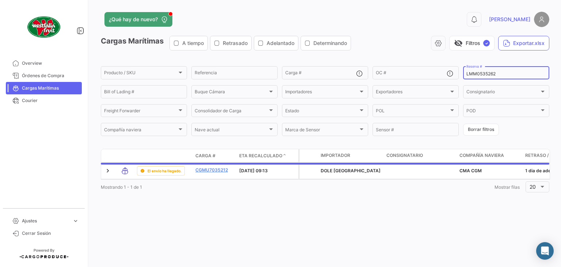
type input "LMM0535262"
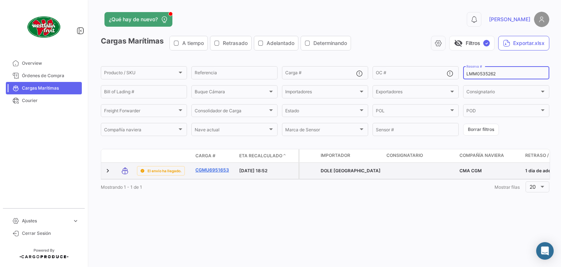
click at [209, 168] on link "CGMU6951653" at bounding box center [214, 170] width 38 height 7
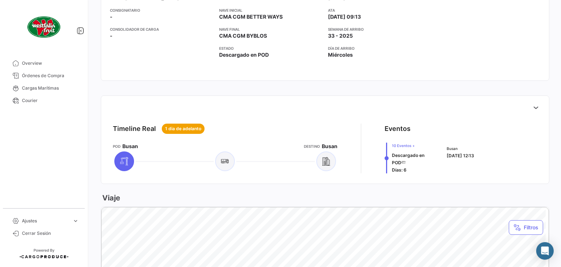
scroll to position [219, 0]
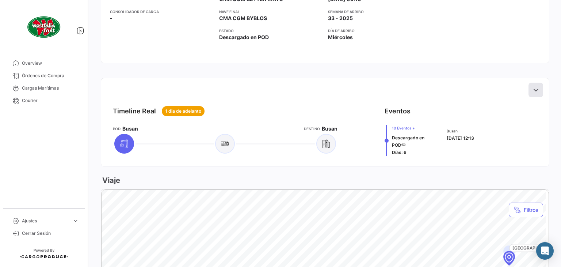
click at [536, 91] on button at bounding box center [536, 90] width 15 height 15
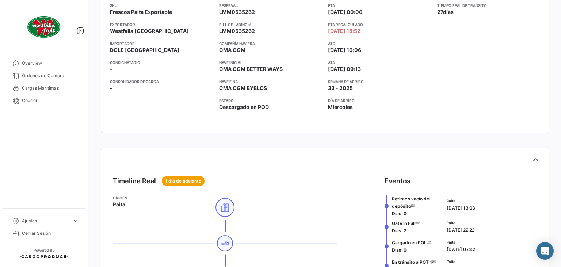
scroll to position [110, 0]
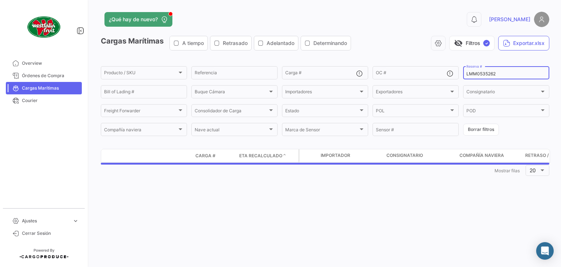
drag, startPoint x: 505, startPoint y: 74, endPoint x: 461, endPoint y: 76, distance: 43.2
click at [460, 76] on form "Producto / SKU Producto / SKU Referencia Carga # OC # LMM0535262 Reserva # Bill…" at bounding box center [325, 101] width 449 height 72
paste input "4931"
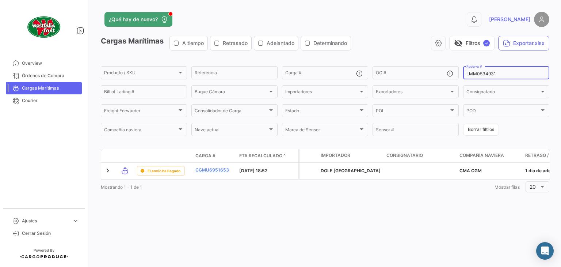
type input "LMM0534931"
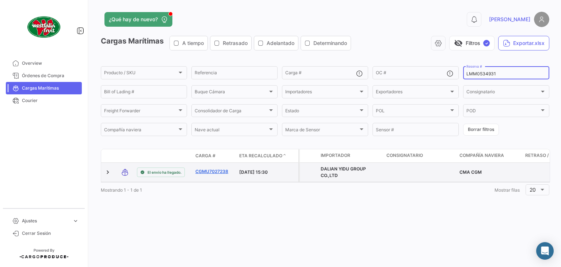
click at [215, 170] on link "CGMU7027238" at bounding box center [214, 171] width 38 height 7
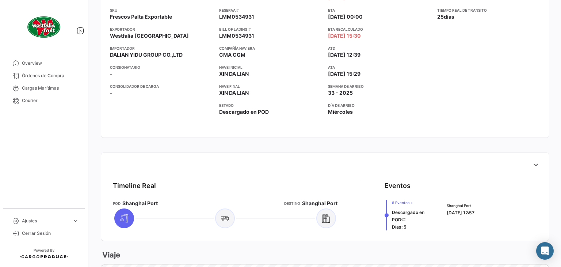
scroll to position [219, 0]
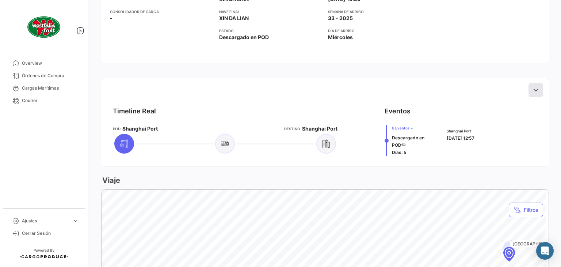
click at [535, 92] on icon at bounding box center [535, 89] width 7 height 7
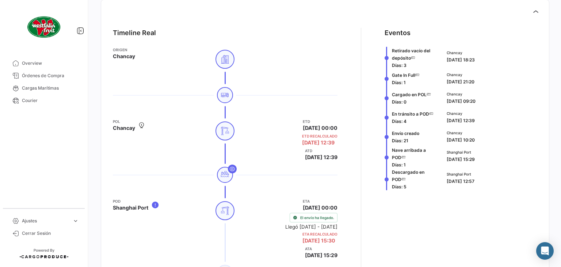
scroll to position [329, 0]
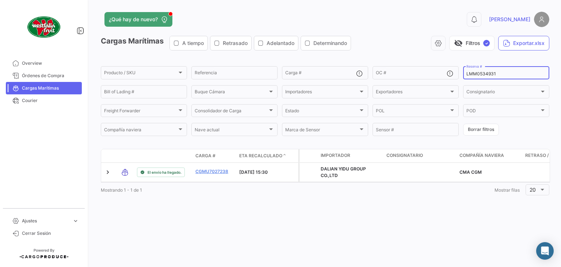
drag, startPoint x: 500, startPoint y: 75, endPoint x: 491, endPoint y: 73, distance: 9.3
click at [491, 73] on input "LMM0534931" at bounding box center [507, 73] width 80 height 5
type input "LMM0534930"
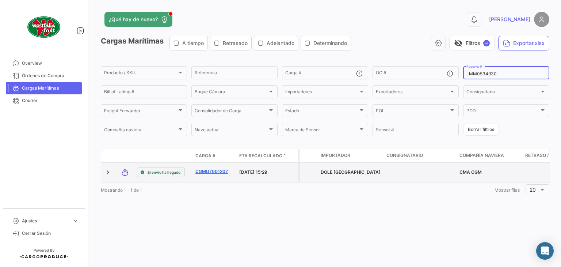
click at [213, 171] on link "CGMU7001207" at bounding box center [214, 171] width 38 height 7
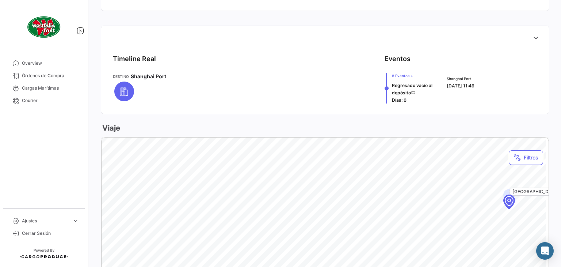
scroll to position [256, 0]
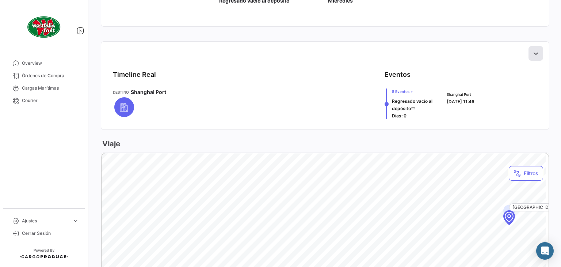
click at [532, 50] on icon at bounding box center [535, 53] width 7 height 7
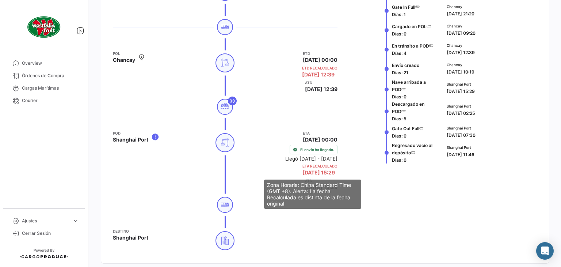
scroll to position [329, 0]
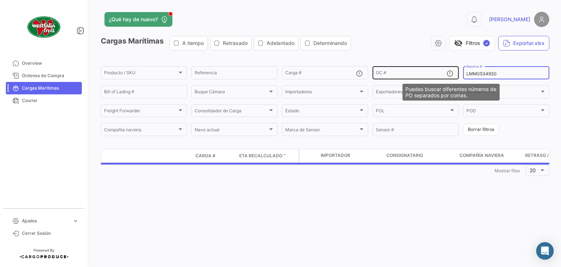
drag, startPoint x: 506, startPoint y: 73, endPoint x: 453, endPoint y: 75, distance: 52.6
click at [0, 0] on div "Producto / SKU Producto / SKU Referencia Carga # OC # LMM0534930 Reserva # Bill…" at bounding box center [0, 0] width 0 height 0
paste input "230991337"
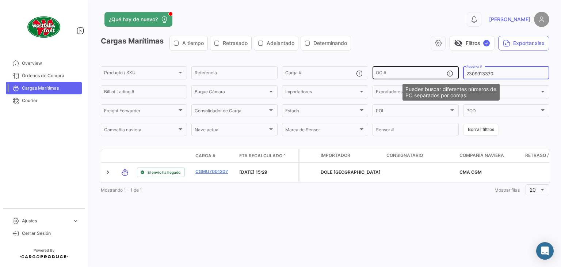
type input "2309913370"
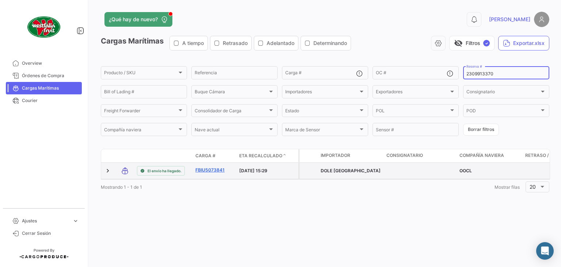
click at [216, 169] on link "FBIU5073841" at bounding box center [214, 170] width 38 height 7
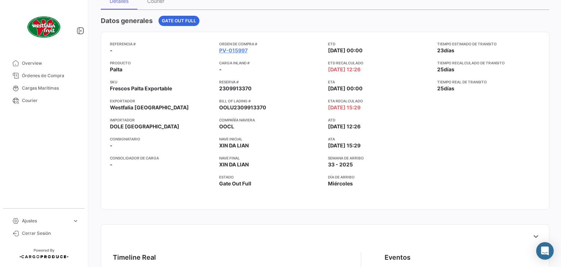
scroll to position [219, 0]
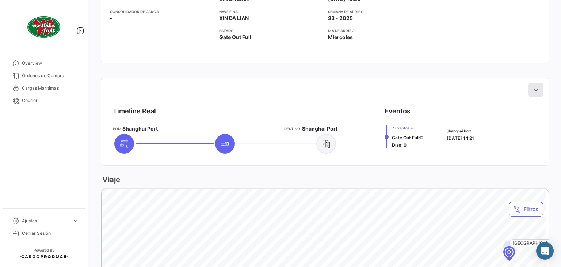
click at [530, 94] on button at bounding box center [536, 90] width 15 height 15
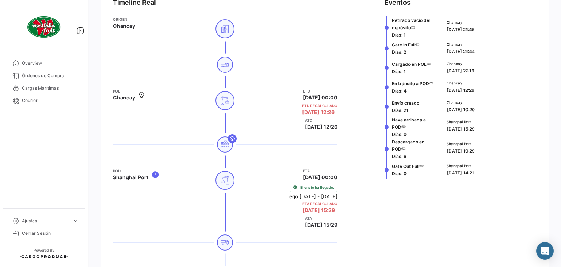
scroll to position [329, 0]
drag, startPoint x: 484, startPoint y: 170, endPoint x: 442, endPoint y: 172, distance: 42.8
click at [444, 172] on div "Shanghai Port 19/08/2025 14:21" at bounding box center [491, 168] width 94 height 19
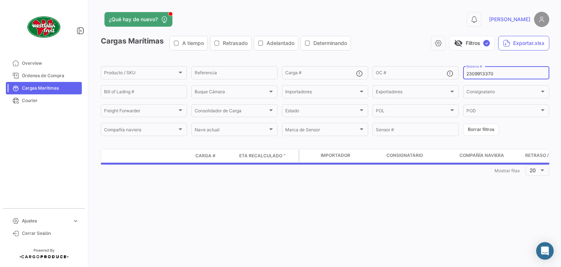
drag, startPoint x: 506, startPoint y: 71, endPoint x: 489, endPoint y: 78, distance: 18.3
click at [503, 72] on div "2309913370 Reserva #" at bounding box center [507, 72] width 80 height 14
drag, startPoint x: 501, startPoint y: 76, endPoint x: 460, endPoint y: 78, distance: 41.4
click at [460, 78] on form "Producto / SKU Producto / SKU Referencia Carga # OC # 2309913370 Reserva # Bill…" at bounding box center [325, 101] width 449 height 72
paste input "76316822"
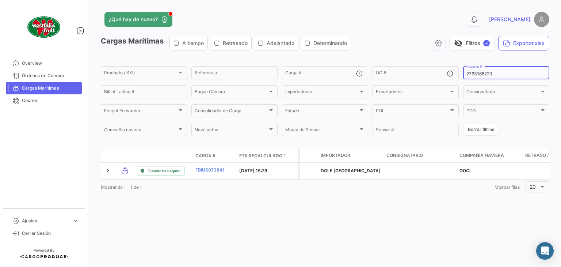
type input "2763168220"
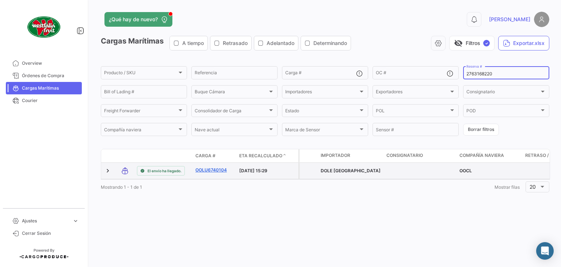
click at [210, 168] on link "OOLU6740104" at bounding box center [214, 170] width 38 height 7
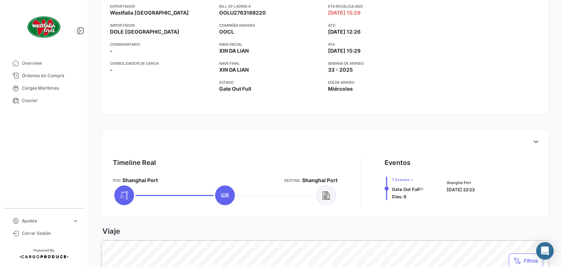
scroll to position [219, 0]
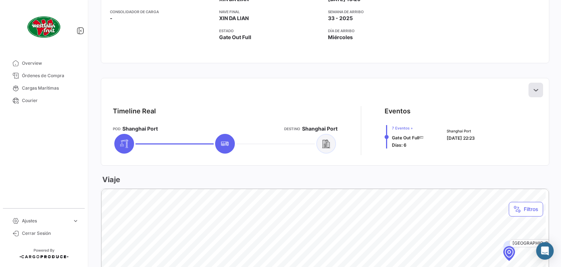
click at [529, 87] on button at bounding box center [536, 90] width 15 height 15
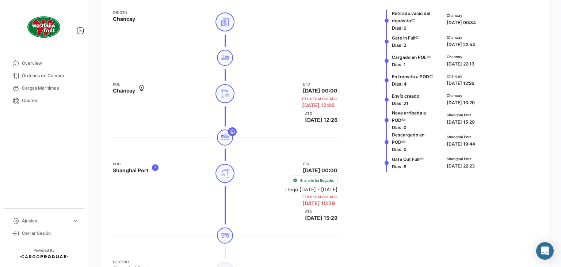
scroll to position [256, 0]
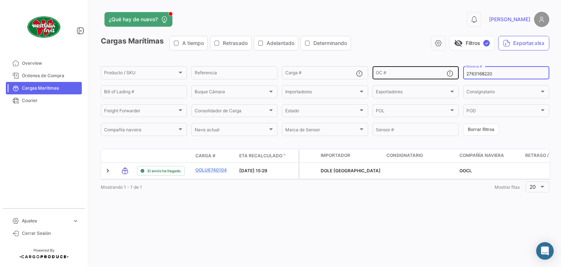
drag, startPoint x: 502, startPoint y: 75, endPoint x: 445, endPoint y: 72, distance: 57.4
click at [0, 0] on div "Producto / SKU Producto / SKU Referencia Carga # OC # 2763168220 Reserva # Bill…" at bounding box center [0, 0] width 0 height 0
paste input "57093742"
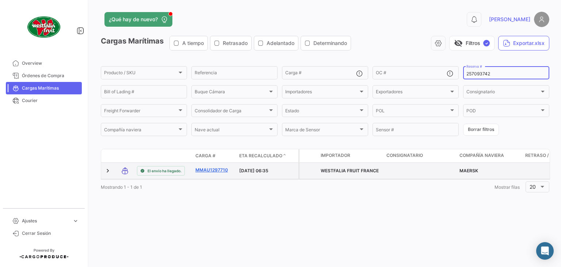
type input "257093742"
click at [214, 170] on link "MMAU1297710" at bounding box center [214, 170] width 38 height 7
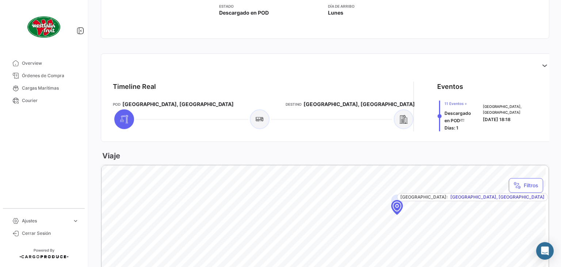
scroll to position [219, 0]
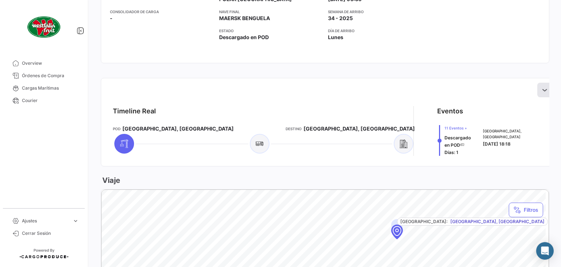
click at [541, 87] on icon at bounding box center [544, 89] width 7 height 7
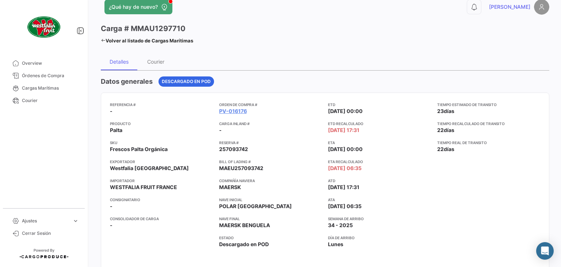
scroll to position [0, 0]
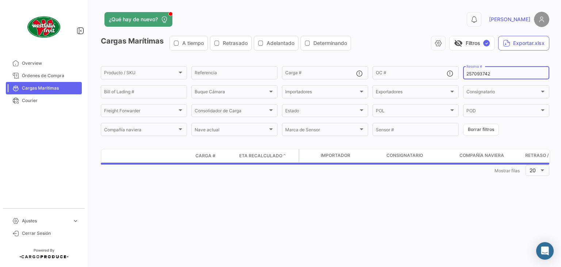
drag, startPoint x: 497, startPoint y: 73, endPoint x: 459, endPoint y: 72, distance: 37.6
click at [459, 72] on form "Producto / SKU Producto / SKU Referencia Carga # OC # 257093742 Reserva # Bill …" at bounding box center [325, 101] width 449 height 72
paste input "65"
type input "257093765"
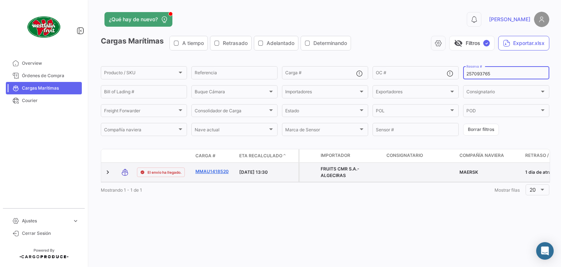
click at [218, 170] on link "MMAU1418520" at bounding box center [214, 171] width 38 height 7
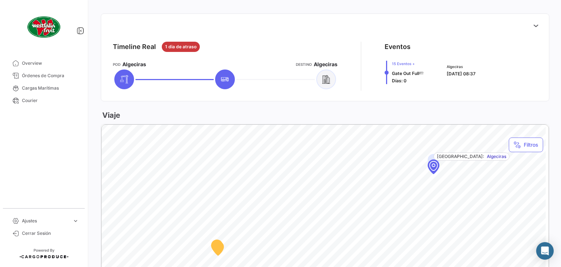
scroll to position [256, 0]
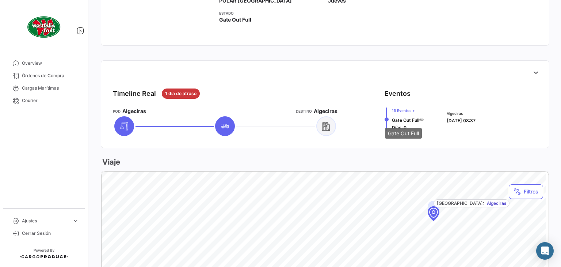
click at [402, 122] on span "Gate Out Full" at bounding box center [405, 119] width 27 height 5
click at [532, 72] on icon at bounding box center [535, 72] width 7 height 7
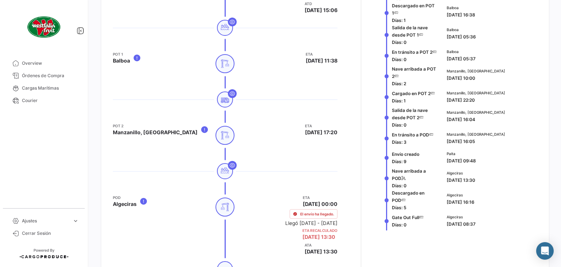
scroll to position [402, 0]
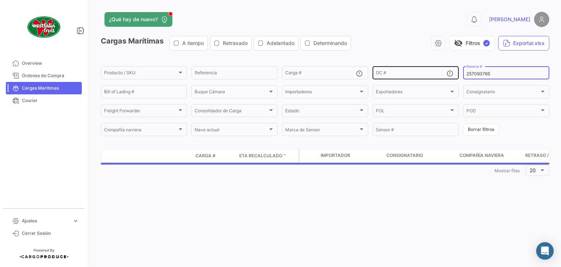
drag, startPoint x: 499, startPoint y: 72, endPoint x: 455, endPoint y: 72, distance: 43.5
click at [0, 0] on div "Producto / SKU Producto / SKU Referencia Carga # OC # 257093765 Reserva # Bill …" at bounding box center [0, 0] width 0 height 0
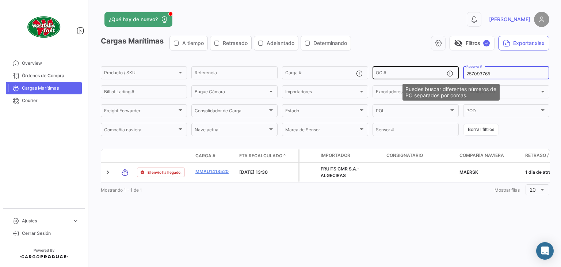
paste input "EBKG13600856"
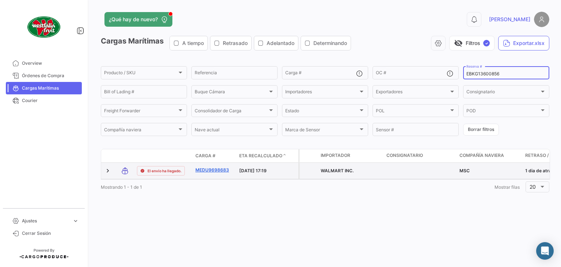
type input "EBKG13600856"
click at [214, 171] on link "MEDU9698683" at bounding box center [214, 170] width 38 height 7
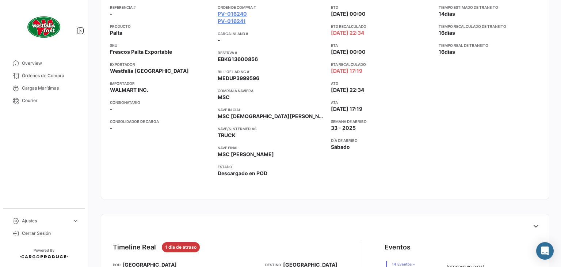
scroll to position [292, 0]
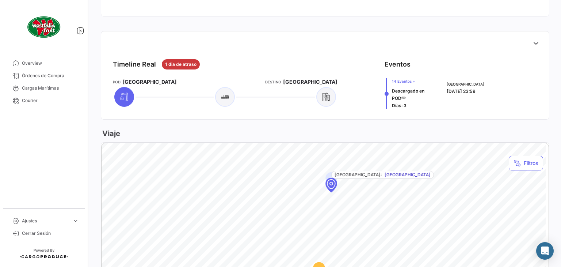
click at [435, 84] on span "14 Eventos + Descargado en POD Días: 3" at bounding box center [415, 93] width 46 height 31
click at [532, 40] on icon at bounding box center [535, 42] width 7 height 7
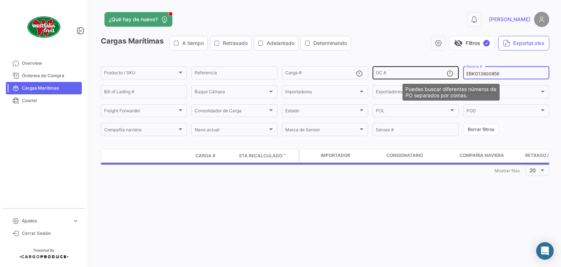
drag, startPoint x: 505, startPoint y: 72, endPoint x: 446, endPoint y: 72, distance: 58.8
click at [0, 0] on div "Producto / SKU Producto / SKU Referencia Carga # OC # EBKG13600856 Reserva # Bi…" at bounding box center [0, 0] width 0 height 0
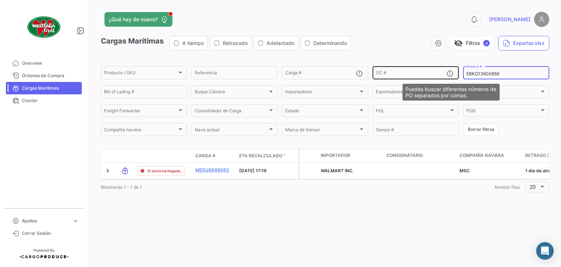
paste input "257480487"
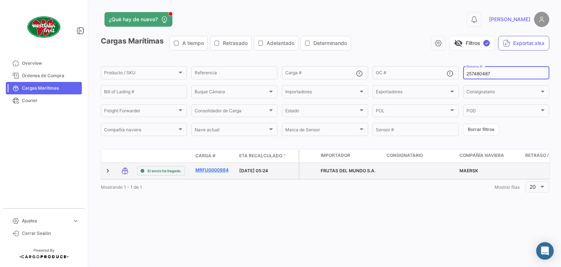
type input "257480487"
click at [214, 169] on link "MRFU0000984" at bounding box center [214, 170] width 38 height 7
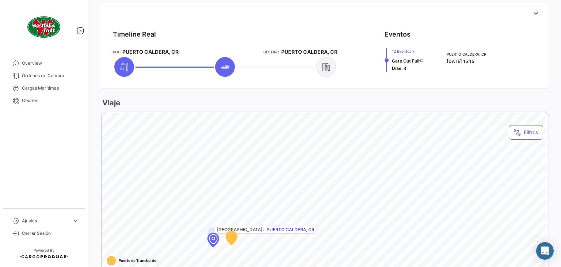
scroll to position [329, 0]
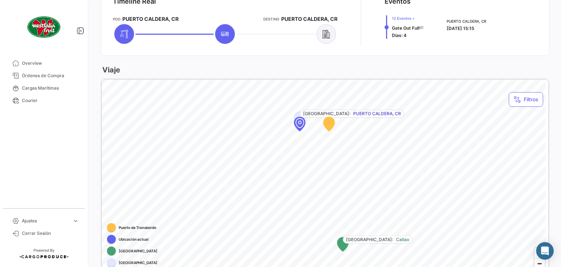
click at [410, 31] on span "12 Eventos + Gate Out Full Días: 4" at bounding box center [408, 26] width 32 height 23
click at [463, 23] on span "PUERTO CALDERA, CR" at bounding box center [466, 21] width 39 height 6
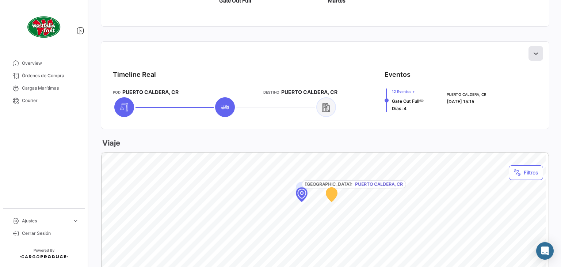
click at [533, 54] on icon at bounding box center [535, 53] width 7 height 7
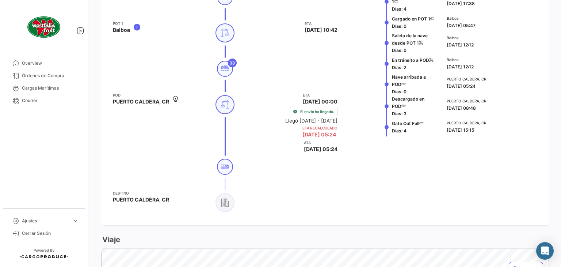
scroll to position [438, 0]
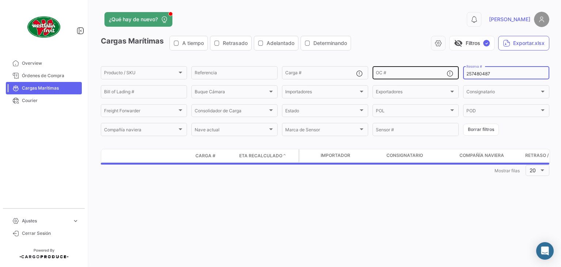
drag, startPoint x: 494, startPoint y: 75, endPoint x: 454, endPoint y: 75, distance: 39.1
click at [0, 0] on div "Producto / SKU Producto / SKU Referencia Carga # OC # 257480487 Reserva # Bill …" at bounding box center [0, 0] width 0 height 0
paste input "2086740"
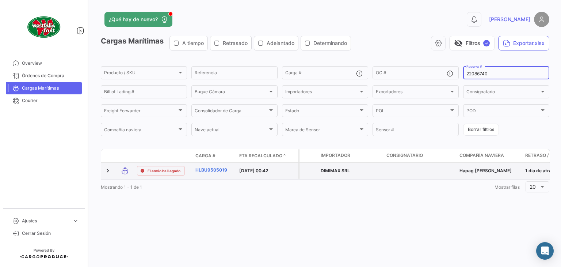
type input "22086740"
click at [214, 168] on link "HLBU9505019" at bounding box center [214, 170] width 38 height 7
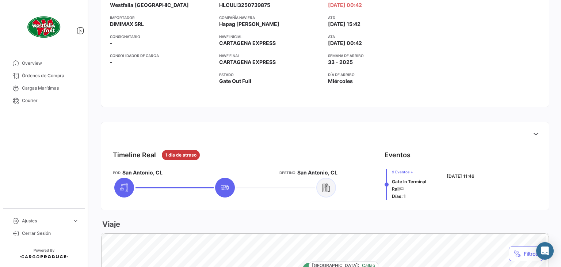
scroll to position [219, 0]
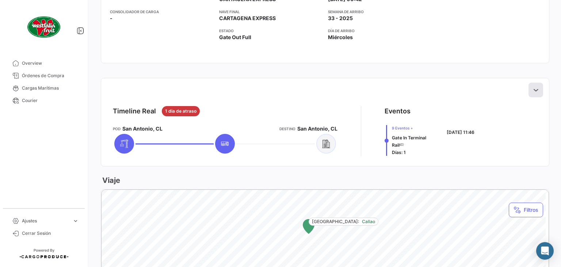
click at [532, 87] on icon at bounding box center [535, 89] width 7 height 7
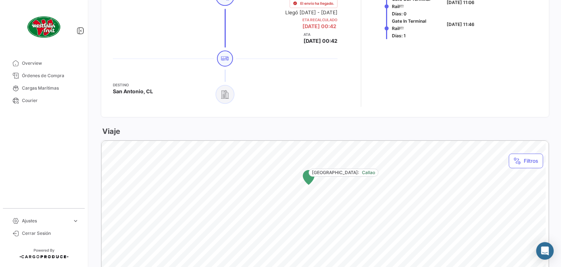
scroll to position [402, 0]
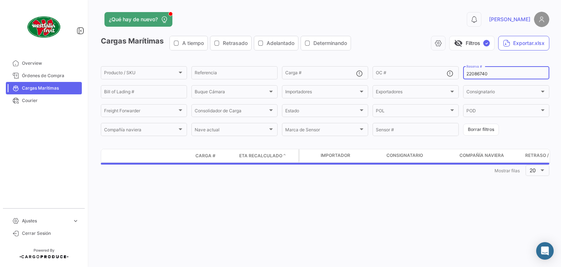
drag, startPoint x: 488, startPoint y: 69, endPoint x: 480, endPoint y: 71, distance: 8.3
click at [480, 71] on div "22086740 Reserva #" at bounding box center [507, 72] width 80 height 14
drag, startPoint x: 497, startPoint y: 75, endPoint x: 443, endPoint y: 68, distance: 54.5
click at [0, 0] on div "Producto / SKU Producto / SKU Referencia Carga # OC # 22086740 Reserva # Bill o…" at bounding box center [0, 0] width 0 height 0
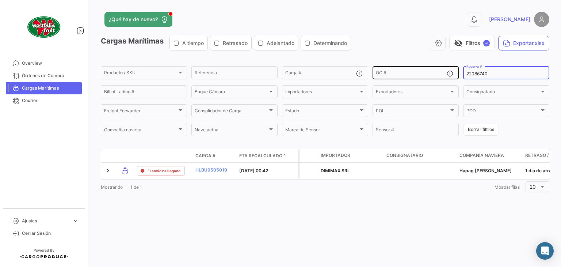
paste input "16192445"
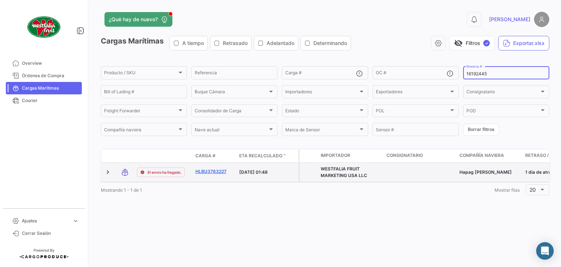
type input "16192445"
click at [215, 171] on link "HLBU3763227" at bounding box center [214, 171] width 38 height 7
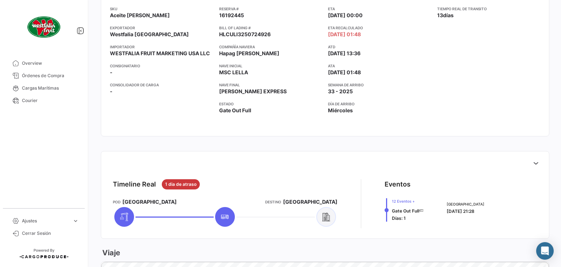
scroll to position [329, 0]
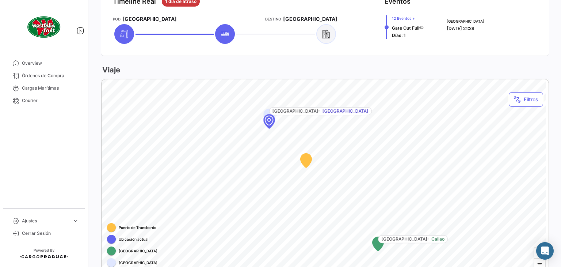
click at [463, 33] on div "Los Angeles 18/08/2025 21:28" at bounding box center [491, 26] width 94 height 23
click at [438, 27] on div "12 Eventos + Gate Out Full Días: 1 Los Angeles 18/08/2025 21:28" at bounding box center [461, 26] width 153 height 23
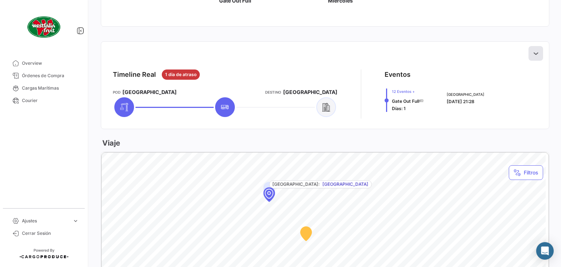
click at [533, 52] on icon at bounding box center [535, 53] width 7 height 7
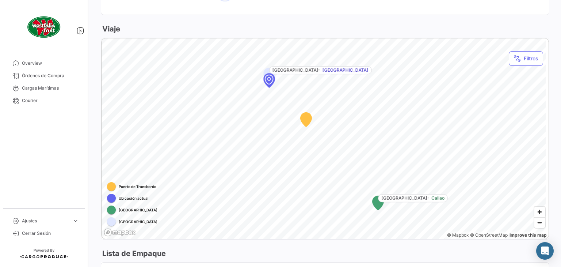
scroll to position [732, 0]
